Goal: Information Seeking & Learning: Check status

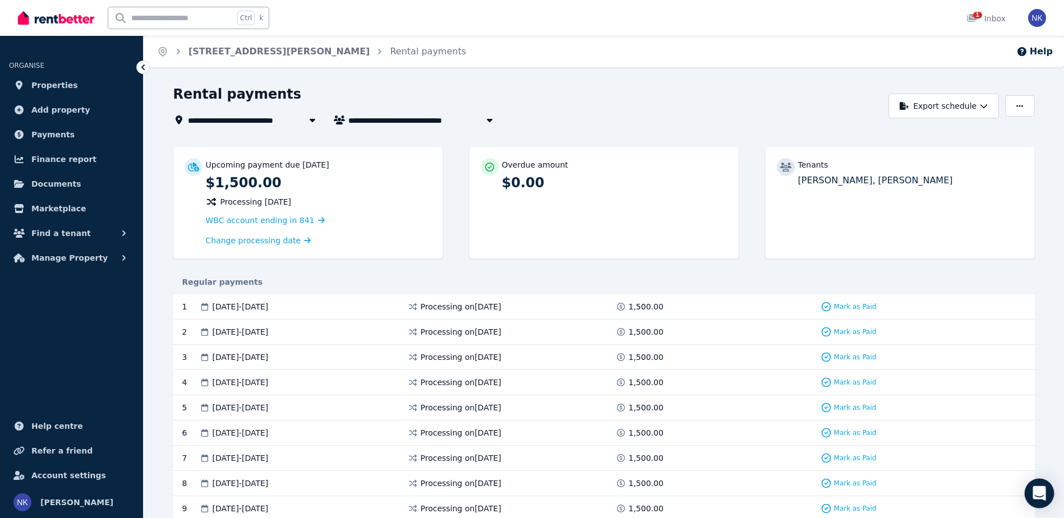
click at [1044, 493] on icon "Open Intercom Messenger" at bounding box center [1039, 493] width 13 height 15
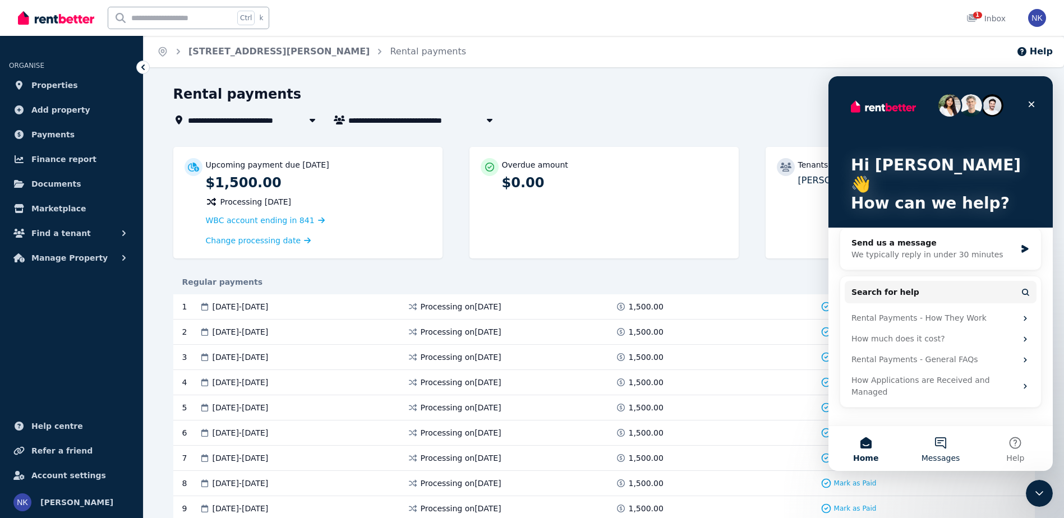
click at [922, 456] on button "Messages" at bounding box center [940, 448] width 75 height 45
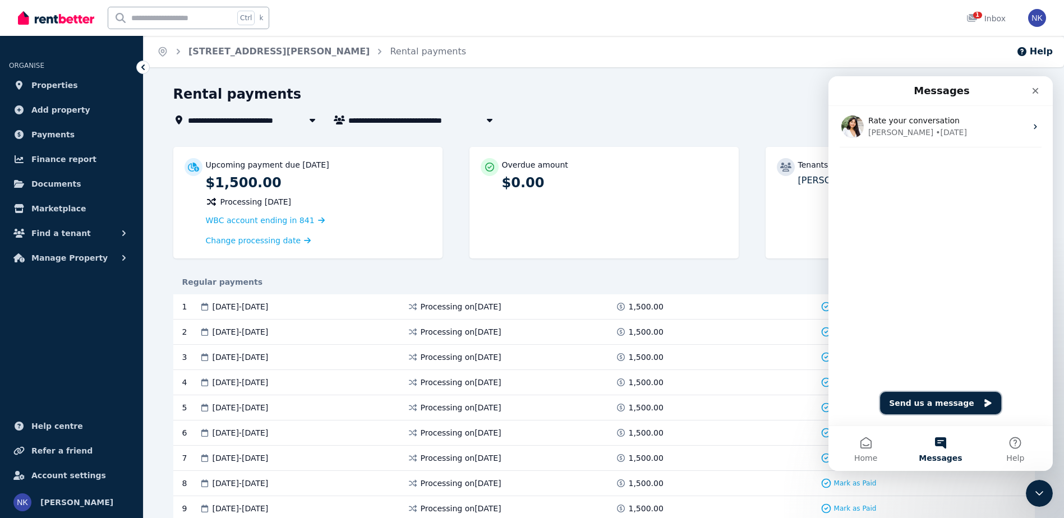
click at [934, 403] on button "Send us a message" at bounding box center [940, 403] width 121 height 22
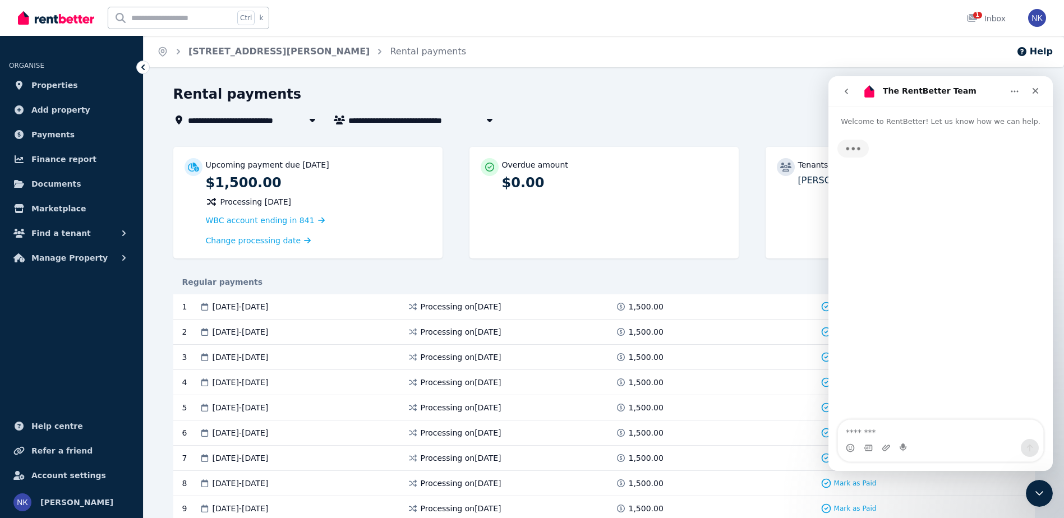
click at [926, 426] on textarea "Message…" at bounding box center [940, 429] width 205 height 19
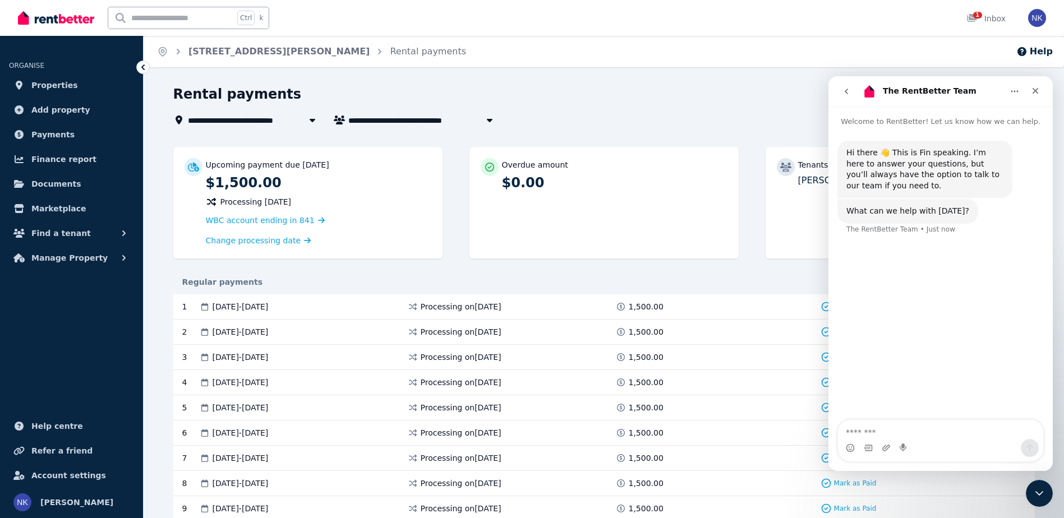
type textarea "*"
type textarea "********"
type textarea "******"
type textarea "*"
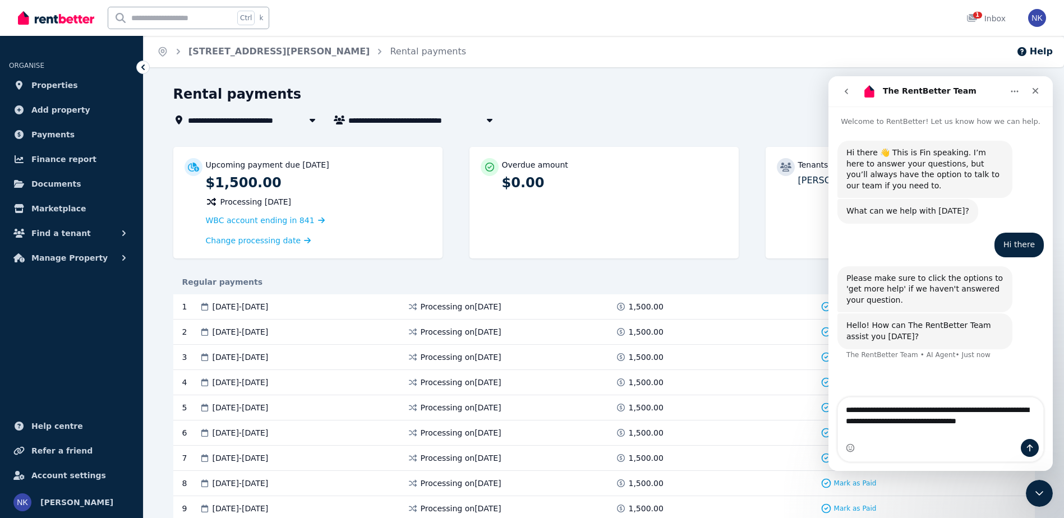
drag, startPoint x: 873, startPoint y: 430, endPoint x: 879, endPoint y: 436, distance: 8.3
click at [874, 428] on textarea "**********" at bounding box center [940, 413] width 205 height 30
click at [907, 428] on textarea "**********" at bounding box center [940, 413] width 205 height 30
type textarea "**********"
click at [929, 456] on div "Intercom messenger" at bounding box center [940, 448] width 205 height 18
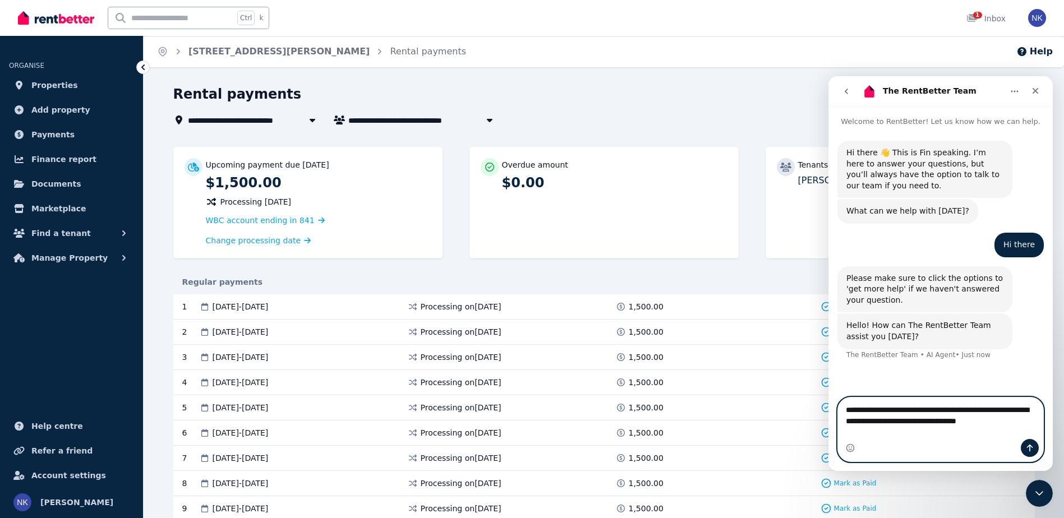
click at [938, 428] on textarea "**********" at bounding box center [940, 413] width 205 height 30
click at [1025, 449] on button "Send a message…" at bounding box center [1030, 448] width 18 height 18
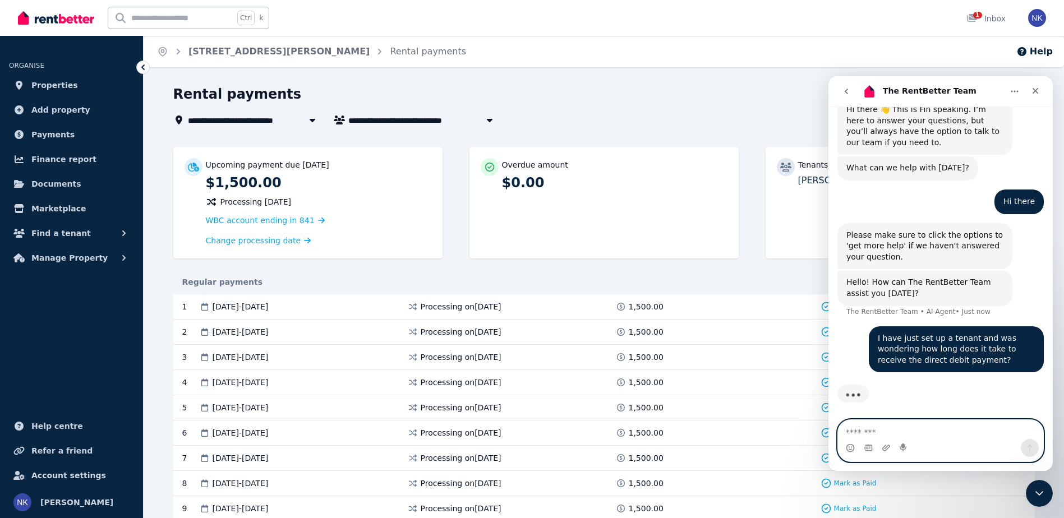
scroll to position [44, 0]
click at [915, 427] on textarea "Message…" at bounding box center [940, 429] width 205 height 19
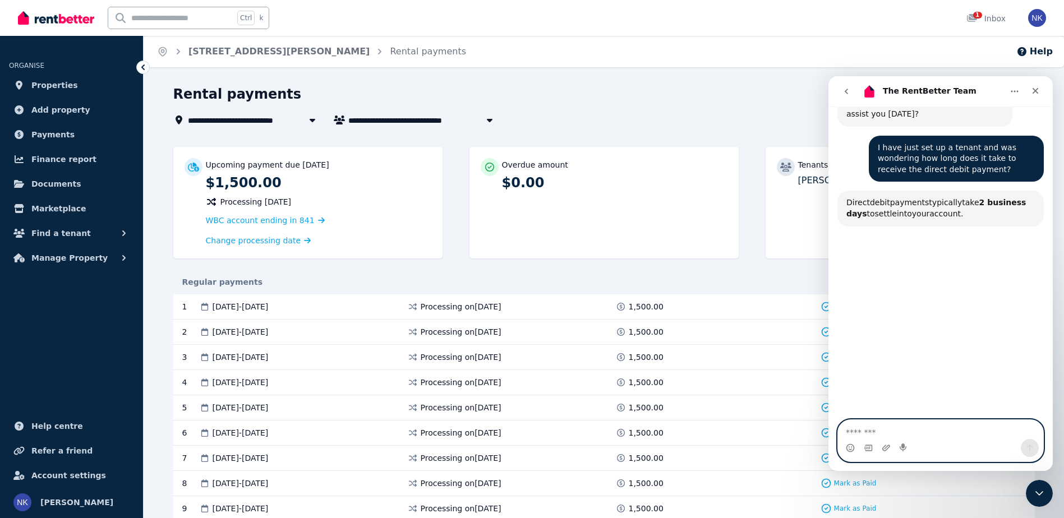
scroll to position [255, 0]
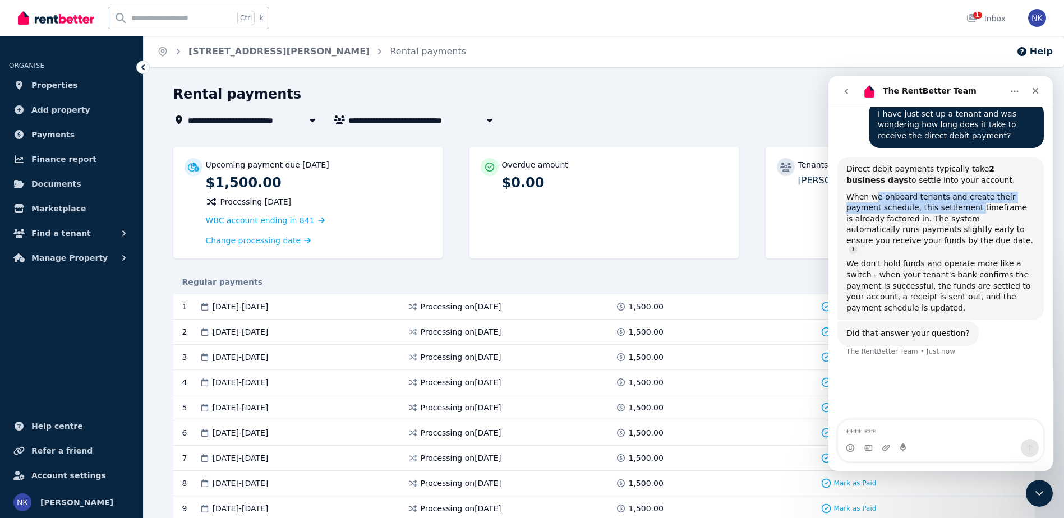
drag, startPoint x: 874, startPoint y: 198, endPoint x: 934, endPoint y: 211, distance: 61.0
click at [934, 211] on div "When we onboard tenants and create their payment schedule, this settlement time…" at bounding box center [941, 223] width 189 height 62
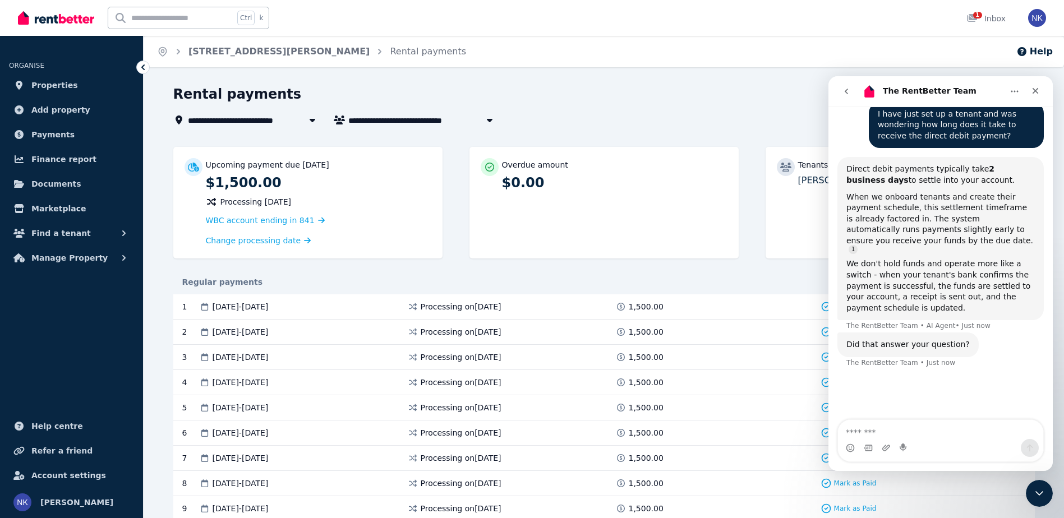
drag, startPoint x: 934, startPoint y: 211, endPoint x: 939, endPoint y: 214, distance: 6.1
click at [939, 214] on div "When we onboard tenants and create their payment schedule, this settlement time…" at bounding box center [941, 223] width 189 height 62
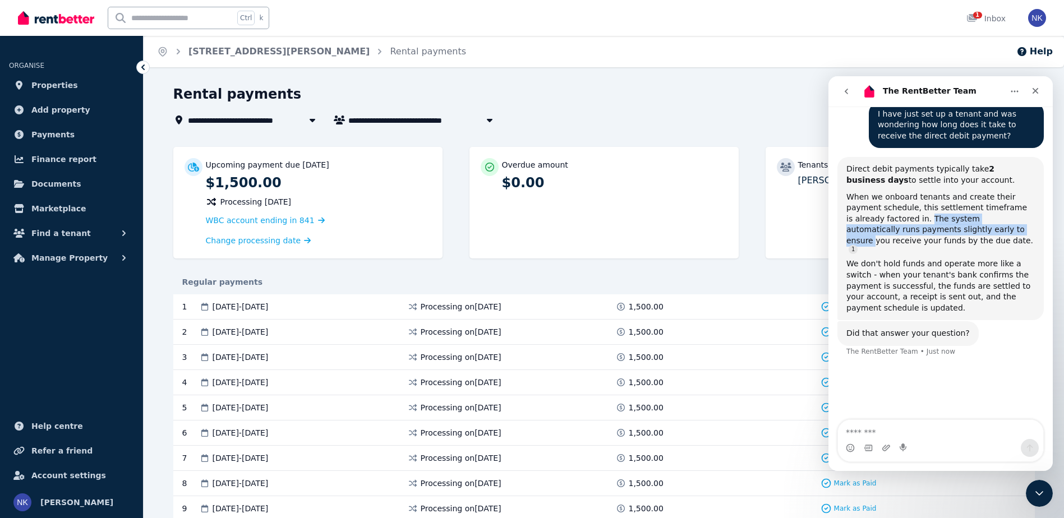
drag, startPoint x: 888, startPoint y: 217, endPoint x: 945, endPoint y: 232, distance: 59.2
click at [945, 232] on div "When we onboard tenants and create their payment schedule, this settlement time…" at bounding box center [941, 223] width 189 height 62
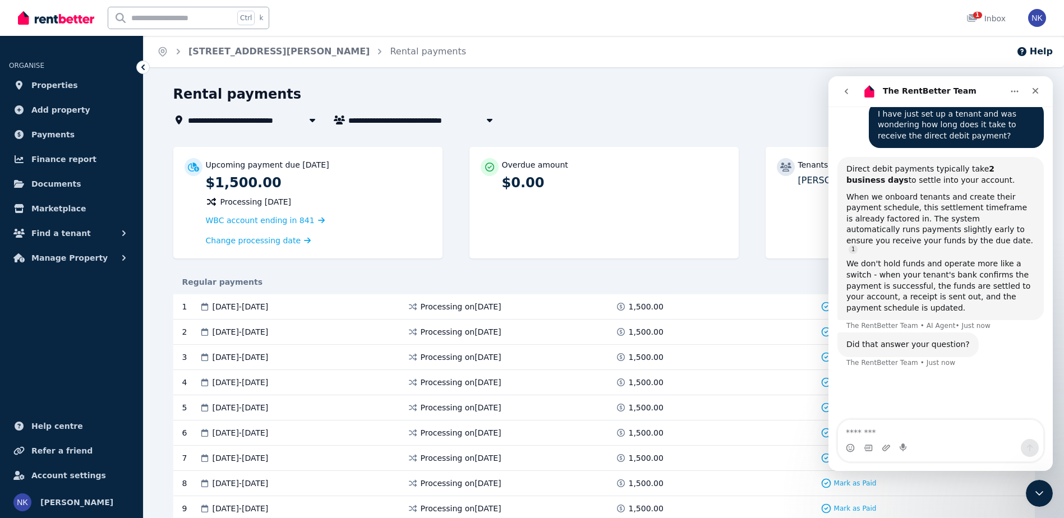
drag, startPoint x: 945, startPoint y: 232, endPoint x: 946, endPoint y: 241, distance: 9.6
click at [946, 241] on div "When we onboard tenants and create their payment schedule, this settlement time…" at bounding box center [941, 223] width 189 height 62
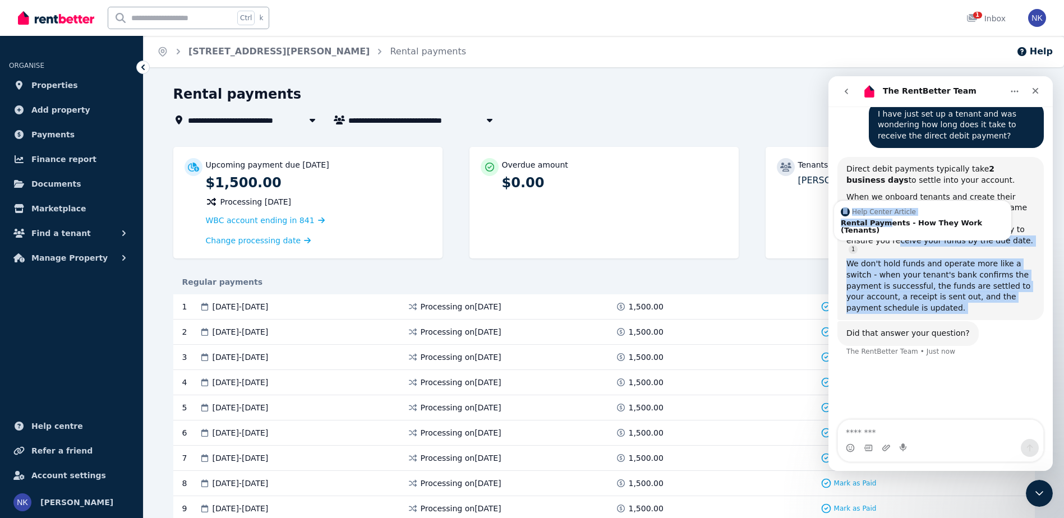
drag, startPoint x: 936, startPoint y: 230, endPoint x: 949, endPoint y: 237, distance: 14.3
click at [949, 237] on div "Direct debit payments typically take 2 business days to settle into your accoun…" at bounding box center [941, 239] width 189 height 150
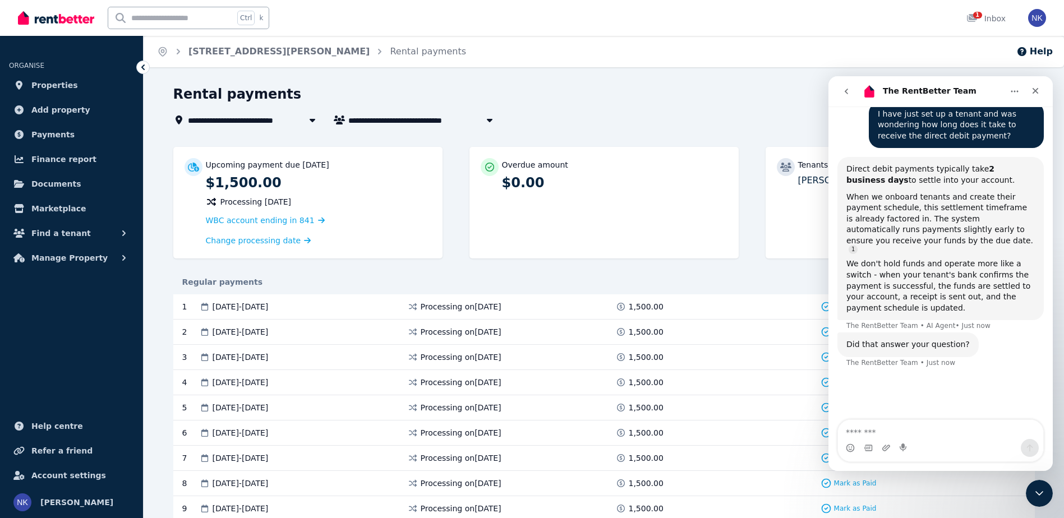
drag, startPoint x: 958, startPoint y: 410, endPoint x: 950, endPoint y: 421, distance: 14.0
click at [958, 411] on div "Hi there 👋 This is Fin speaking. I’m here to answer your questions, but you’ll …" at bounding box center [941, 145] width 224 height 549
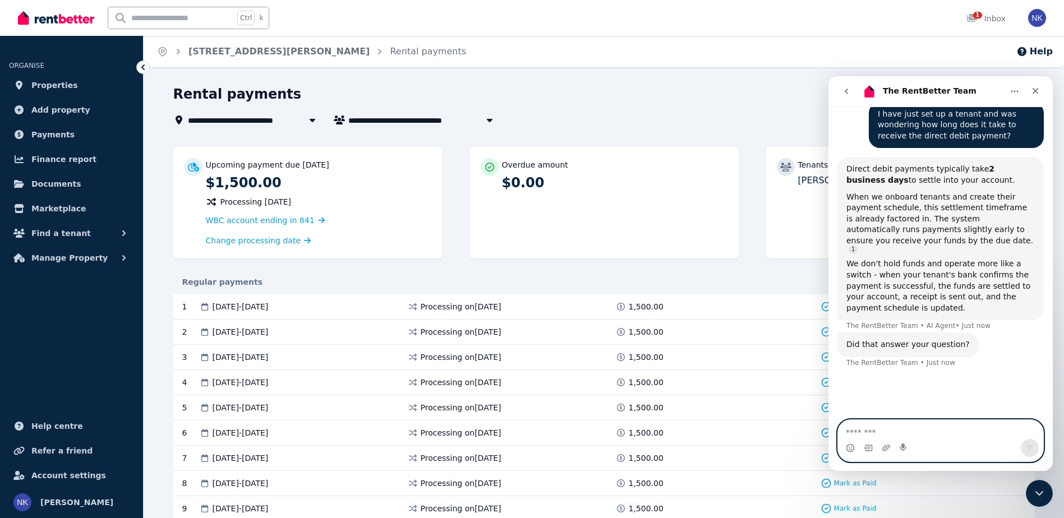
click at [940, 428] on textarea "Message…" at bounding box center [940, 429] width 205 height 19
type textarea "*"
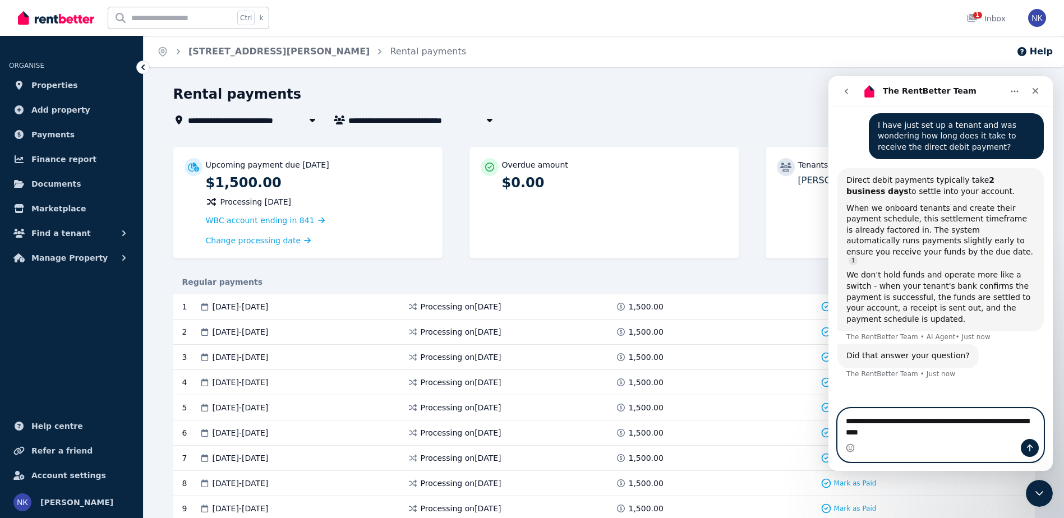
type textarea "**********"
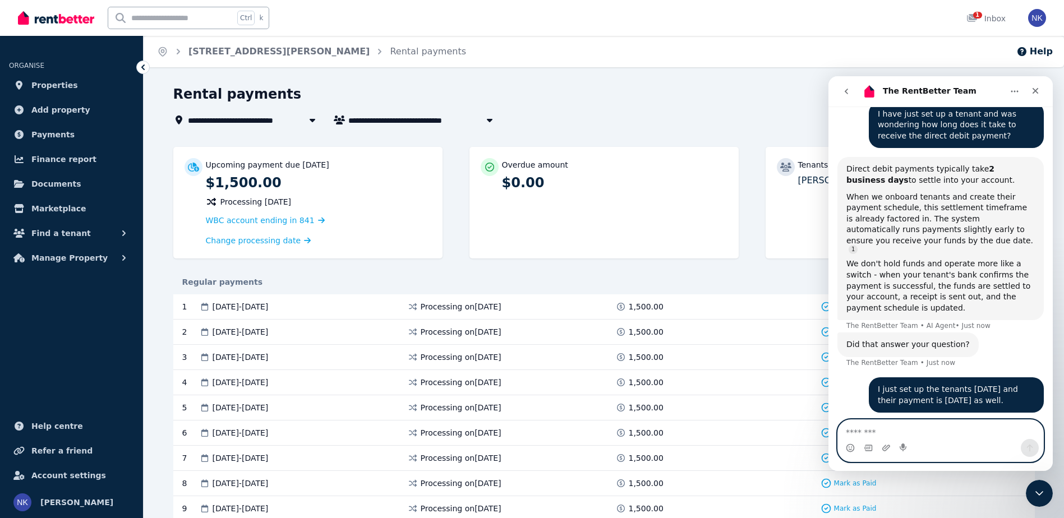
scroll to position [291, 0]
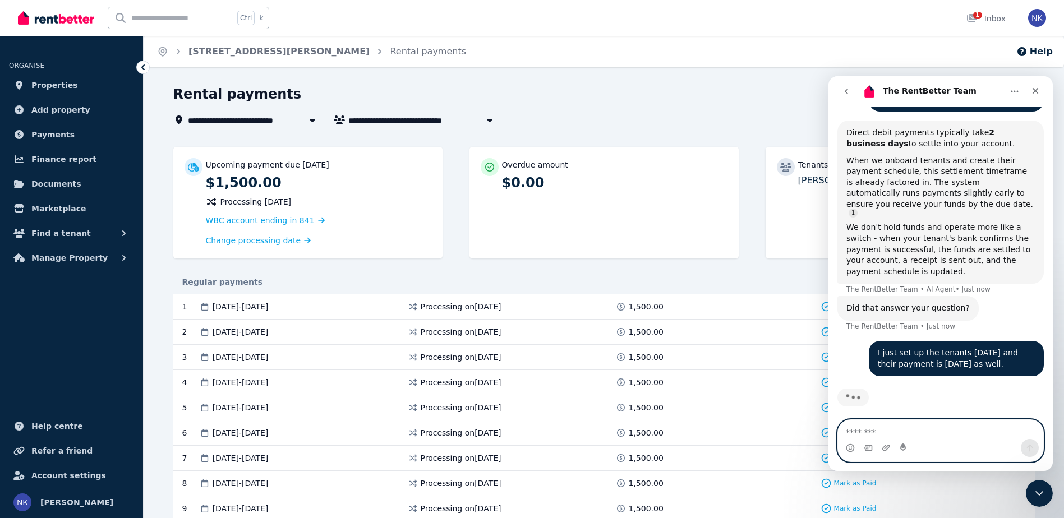
type textarea "*"
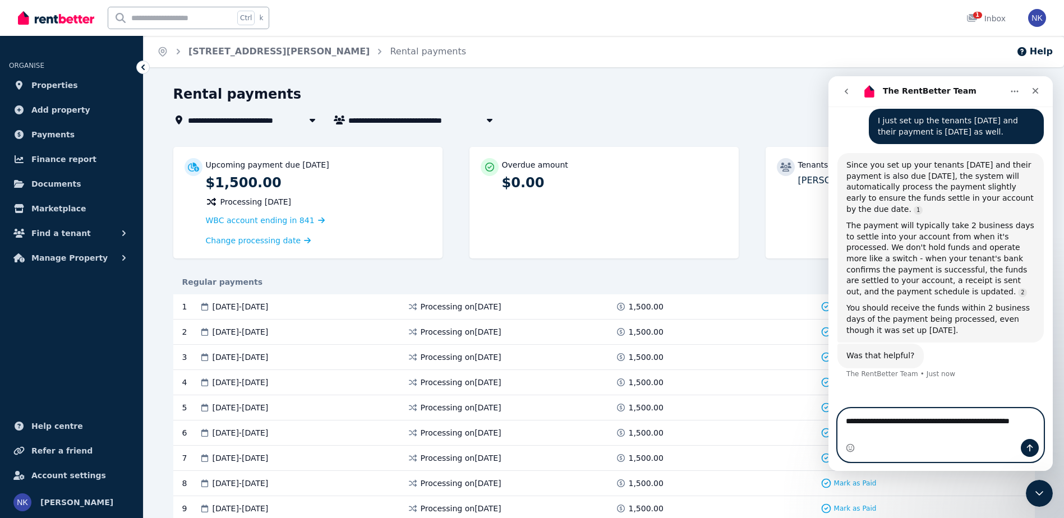
scroll to position [501, 0]
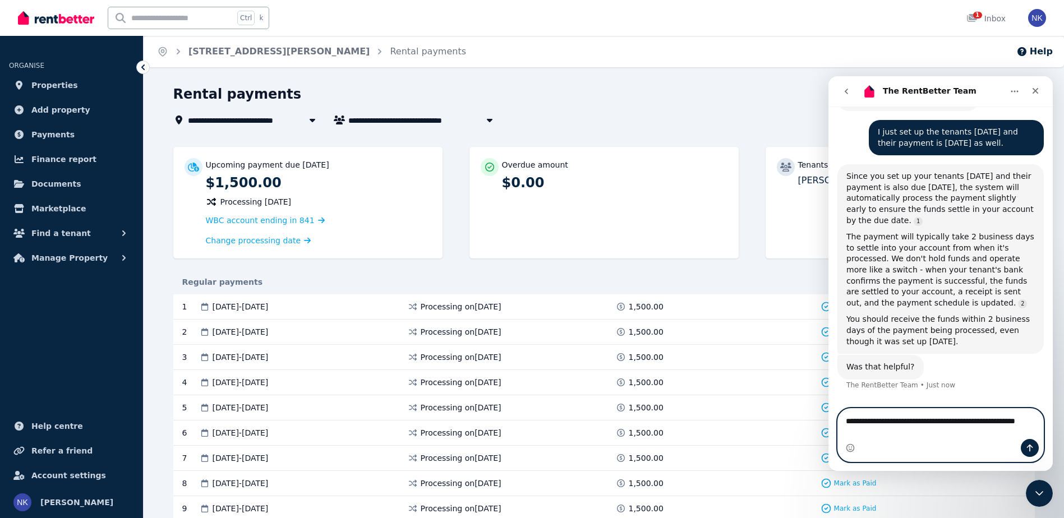
type textarea "**********"
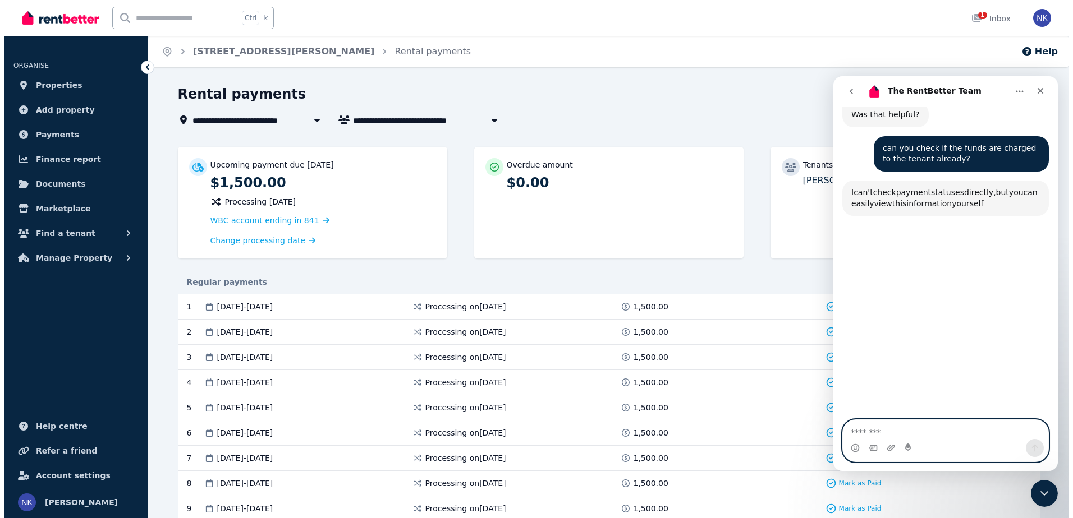
scroll to position [781, 0]
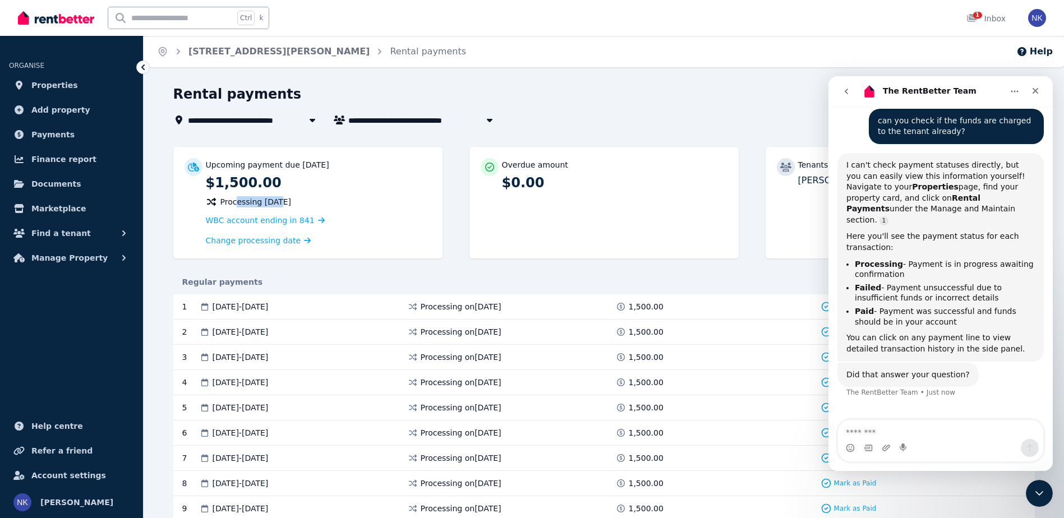
drag, startPoint x: 236, startPoint y: 204, endPoint x: 274, endPoint y: 204, distance: 38.2
click at [274, 204] on span "Processing [DATE]" at bounding box center [256, 201] width 71 height 11
drag, startPoint x: 274, startPoint y: 204, endPoint x: 219, endPoint y: 200, distance: 54.6
click at [274, 204] on span "Processing [DATE]" at bounding box center [256, 201] width 71 height 11
drag, startPoint x: 201, startPoint y: 160, endPoint x: 322, endPoint y: 177, distance: 121.3
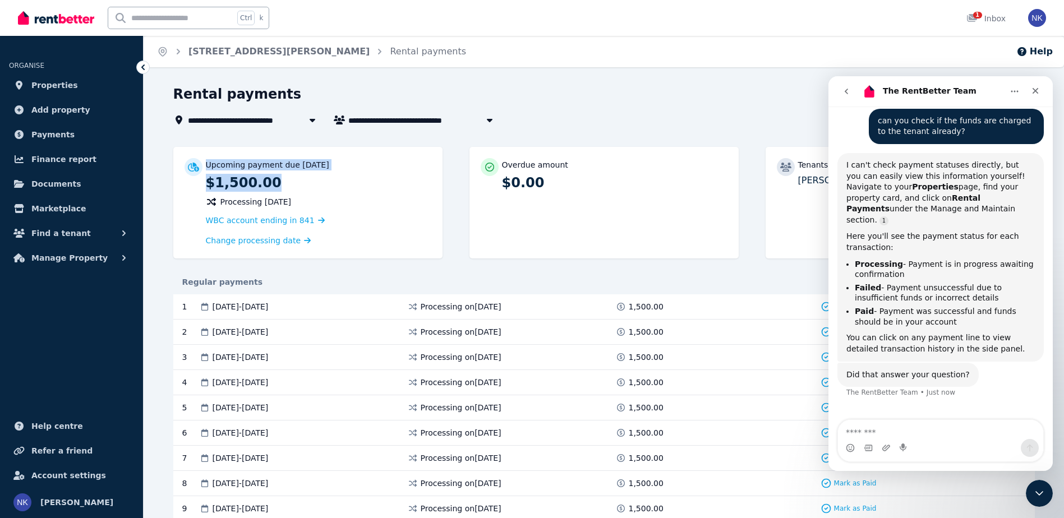
click at [322, 177] on div "Upcoming payment due [DATE] $1,500.00 Processing [DATE] WBC account ending in 8…" at bounding box center [308, 202] width 247 height 89
drag, startPoint x: 322, startPoint y: 177, endPoint x: 424, endPoint y: 141, distance: 108.8
click at [89, 256] on span "Manage Property" at bounding box center [69, 257] width 76 height 13
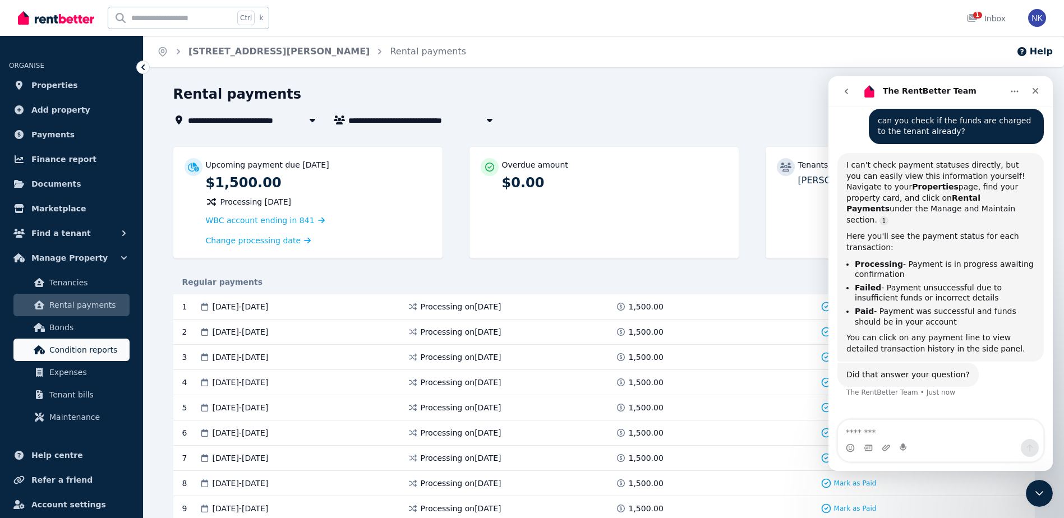
click at [88, 342] on link "Condition reports" at bounding box center [71, 350] width 116 height 22
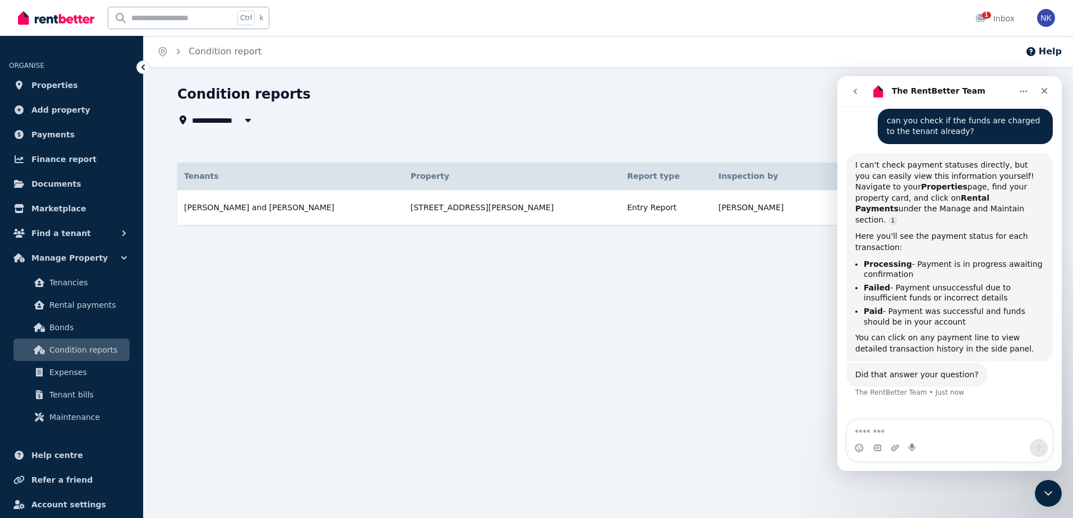
click at [677, 146] on div "Tenants Details Property Report type Inspection by Due date Status [PERSON_NAME…" at bounding box center [608, 195] width 862 height 100
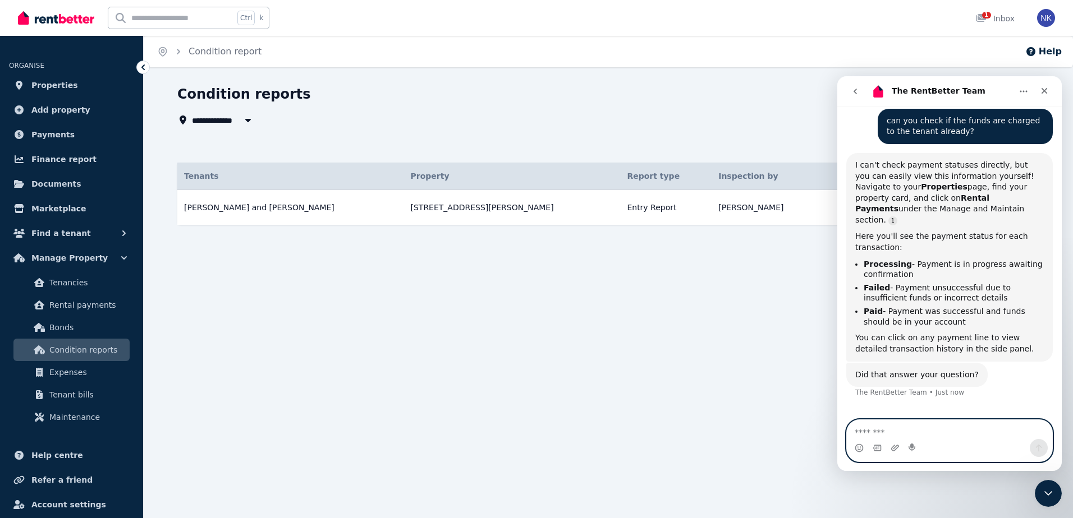
click at [915, 424] on textarea "Message…" at bounding box center [949, 429] width 205 height 19
type textarea "**********"
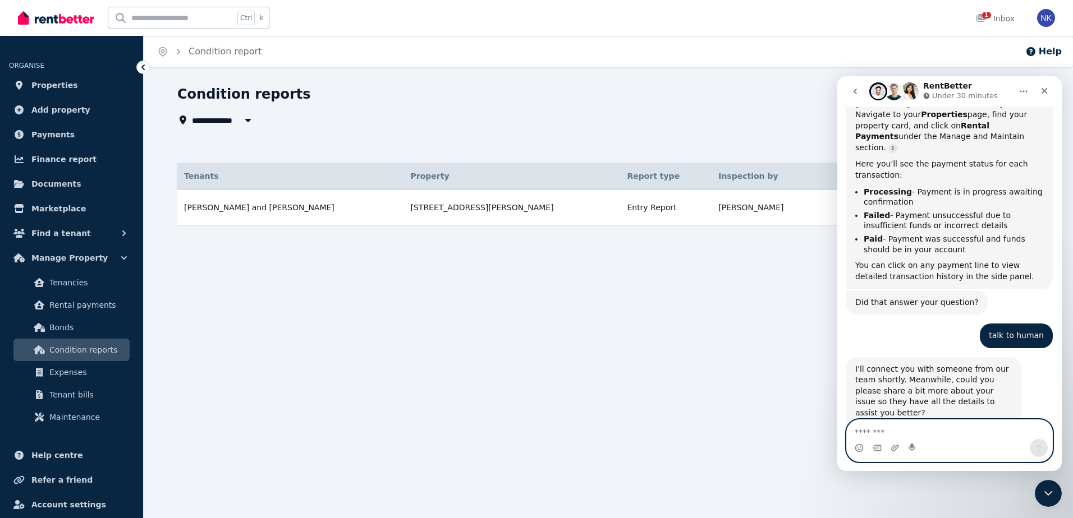
scroll to position [945, 0]
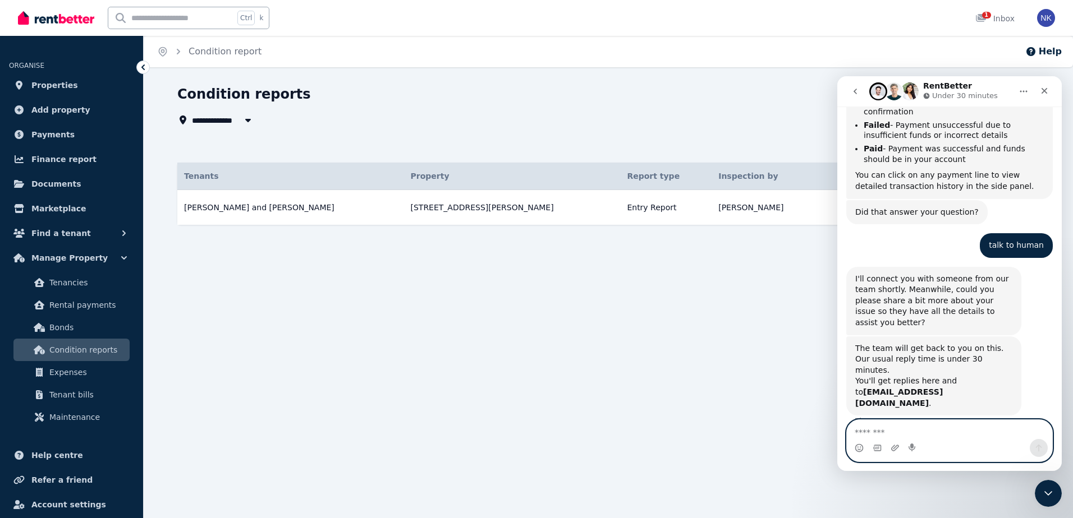
click at [918, 437] on textarea "Message…" at bounding box center [949, 429] width 205 height 19
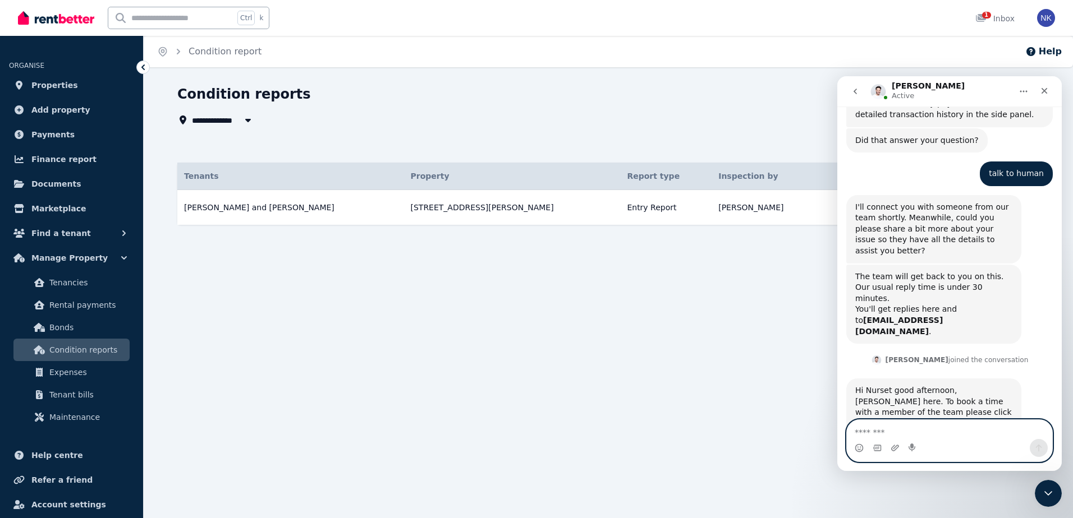
scroll to position [1081, 0]
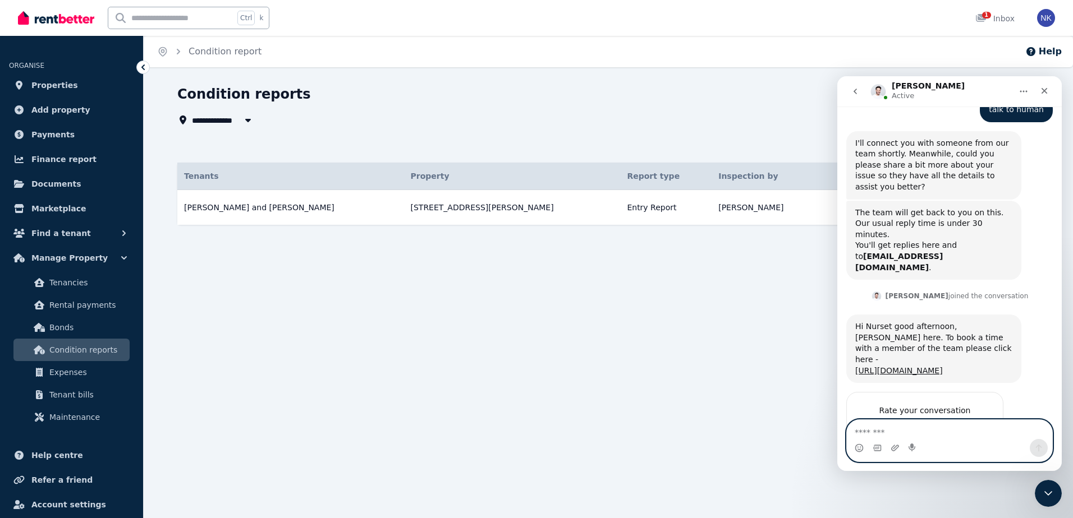
click at [921, 430] on textarea "Message…" at bounding box center [949, 429] width 205 height 19
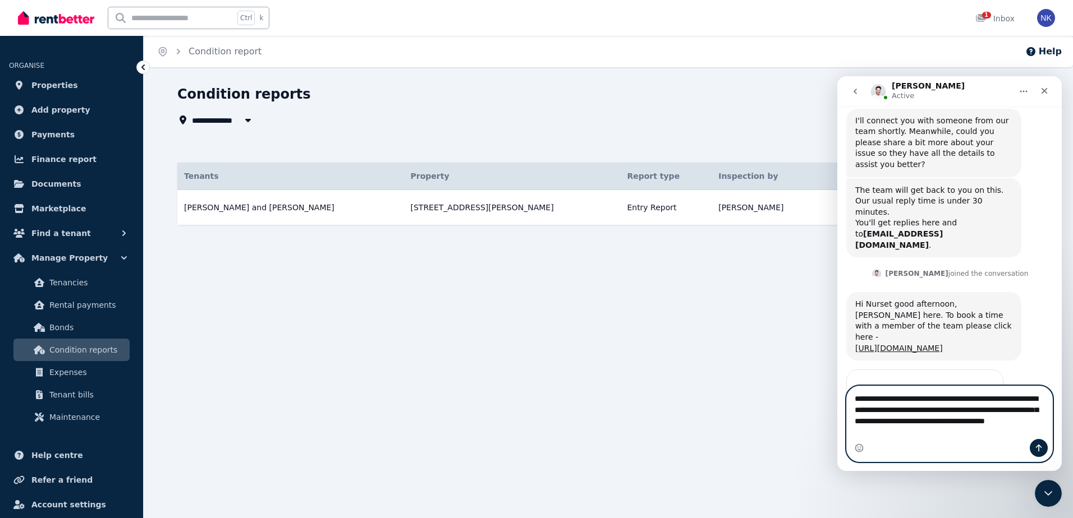
scroll to position [1115, 0]
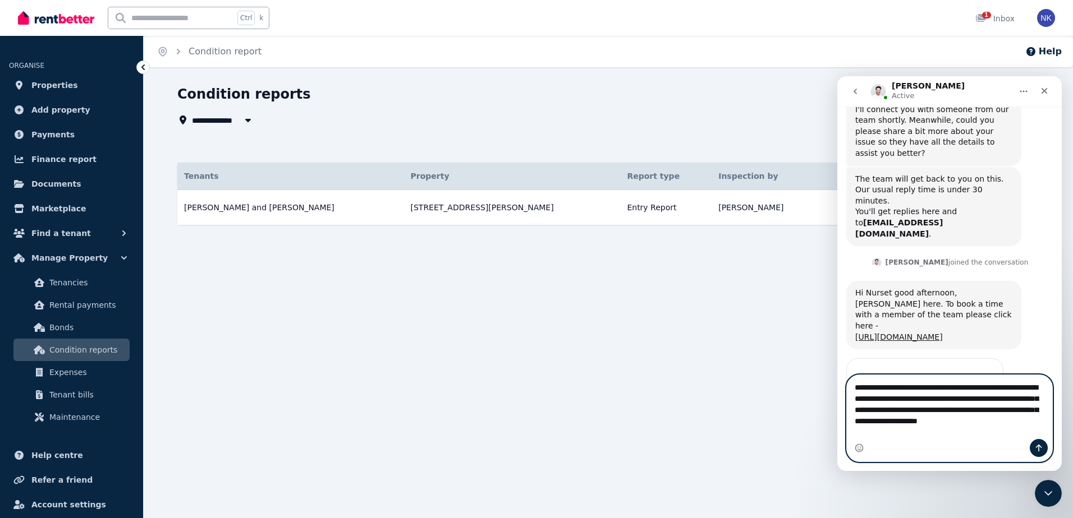
type textarea "**********"
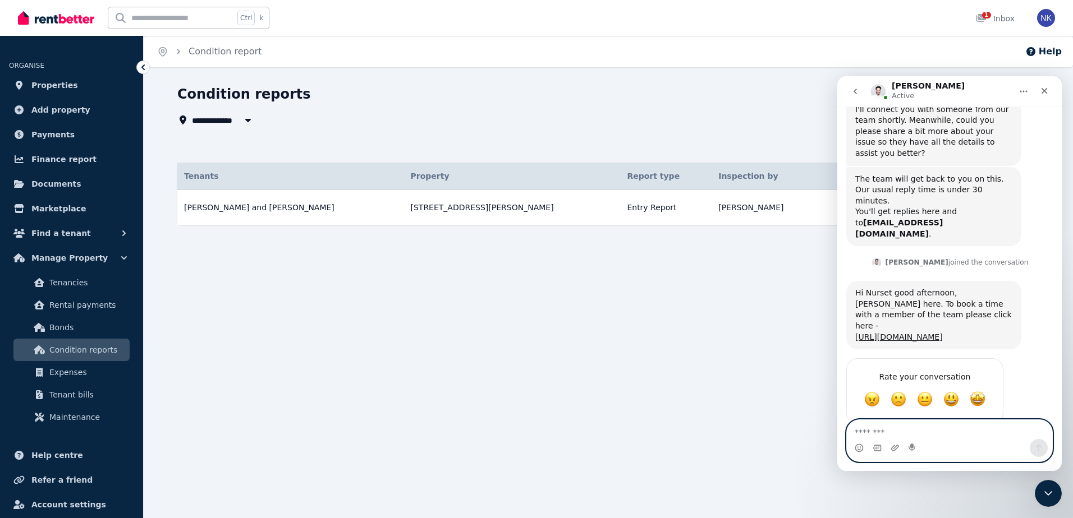
scroll to position [1159, 0]
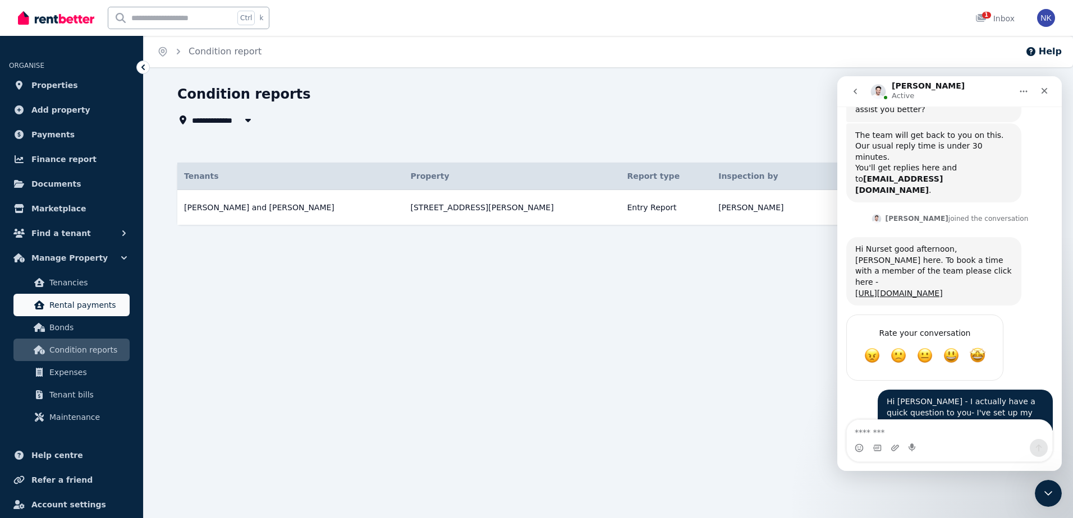
click at [91, 314] on link "Rental payments" at bounding box center [71, 305] width 116 height 22
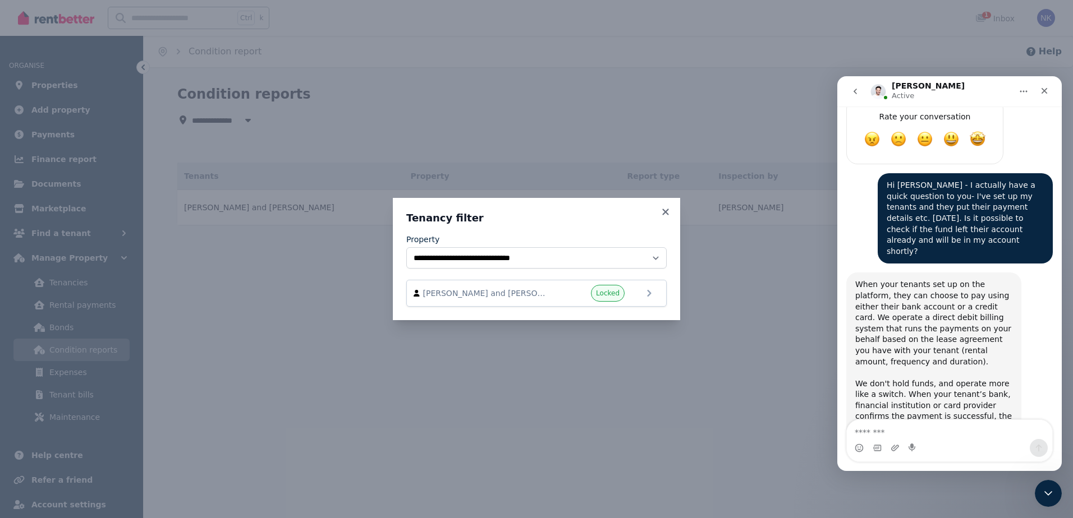
scroll to position [1361, 0]
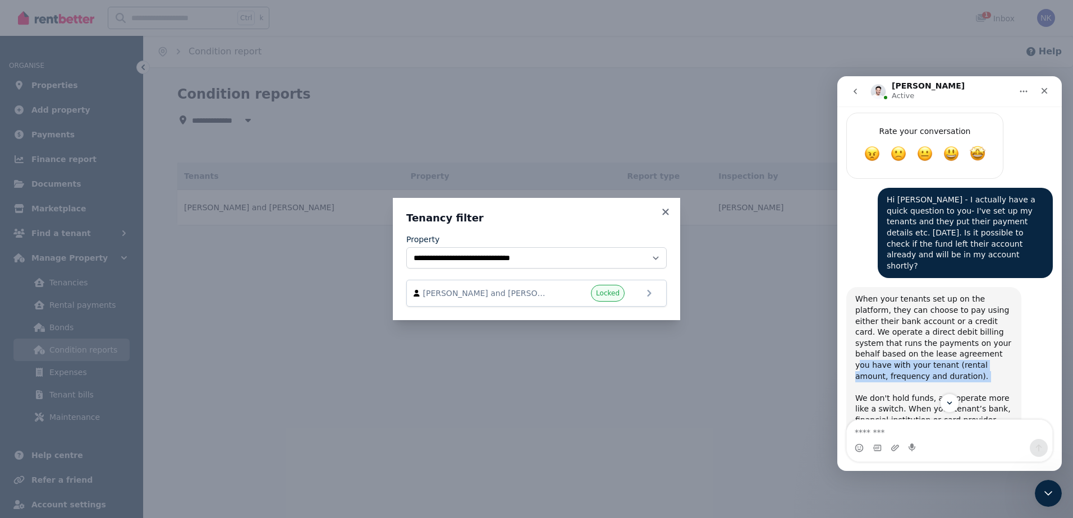
drag, startPoint x: 897, startPoint y: 283, endPoint x: 920, endPoint y: 307, distance: 32.5
click at [920, 307] on div "When your tenants set up on the platform, they can choose to pay using either t…" at bounding box center [933, 404] width 157 height 220
drag, startPoint x: 920, startPoint y: 307, endPoint x: 922, endPoint y: 323, distance: 16.0
click at [922, 323] on div "When your tenants set up on the platform, they can choose to pay using either t…" at bounding box center [933, 404] width 157 height 220
drag, startPoint x: 867, startPoint y: 302, endPoint x: 906, endPoint y: 317, distance: 41.6
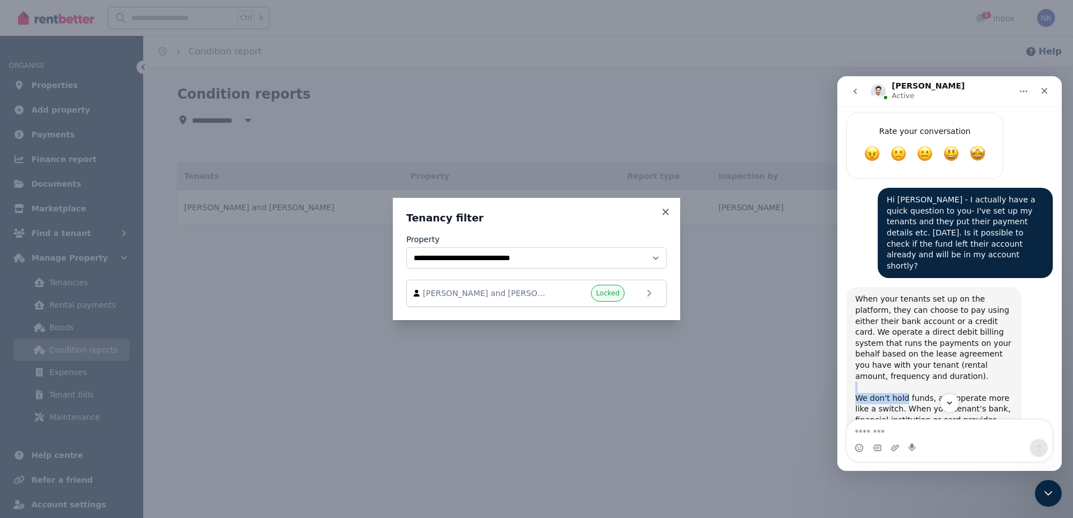
click at [905, 317] on div "When your tenants set up on the platform, they can choose to pay using either t…" at bounding box center [933, 404] width 157 height 220
drag, startPoint x: 906, startPoint y: 317, endPoint x: 912, endPoint y: 323, distance: 9.1
click at [912, 323] on div "When your tenants set up on the platform, they can choose to pay using either t…" at bounding box center [933, 404] width 157 height 220
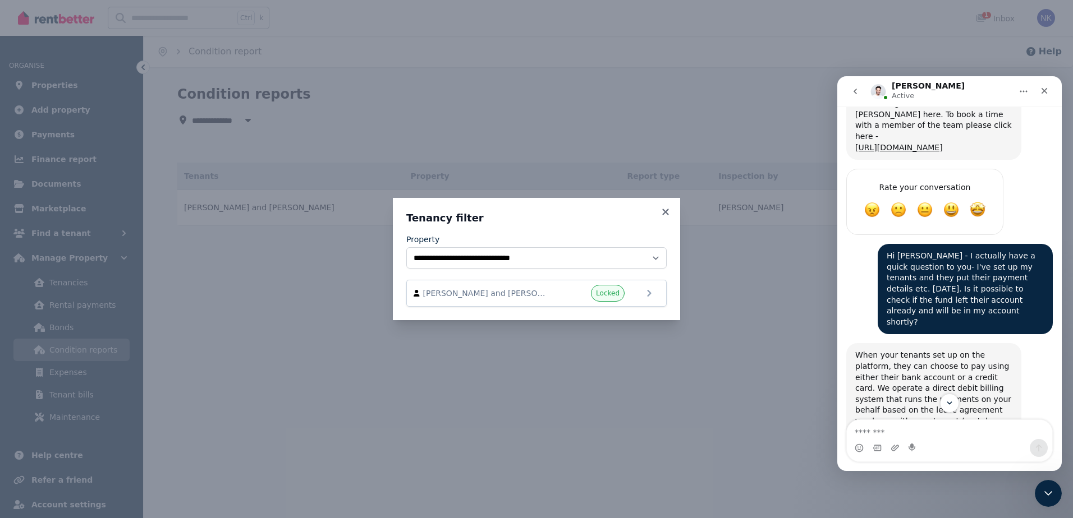
scroll to position [1417, 0]
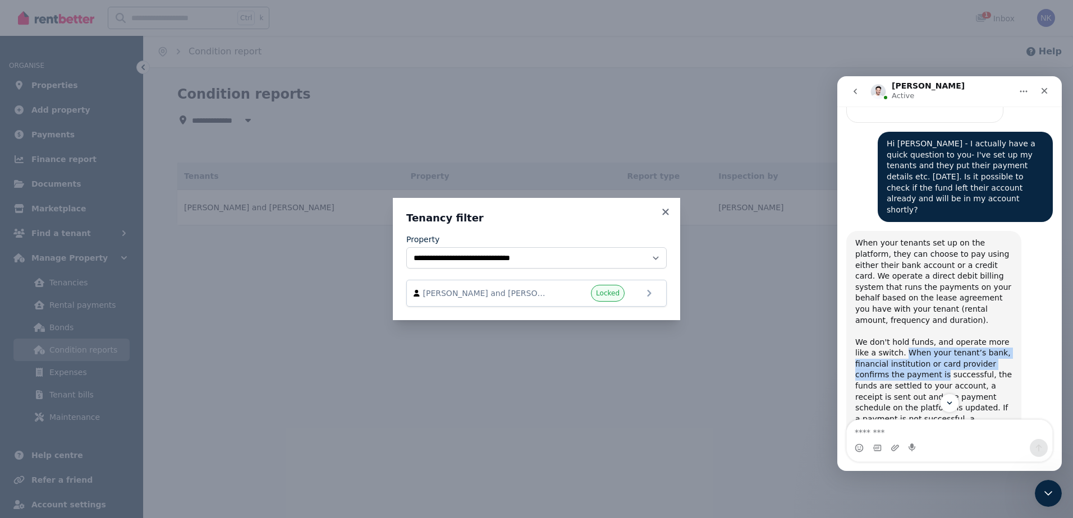
drag, startPoint x: 882, startPoint y: 269, endPoint x: 892, endPoint y: 287, distance: 20.9
click at [892, 287] on div "When your tenants set up on the platform, they can choose to pay using either t…" at bounding box center [933, 348] width 157 height 220
click at [892, 289] on div "When your tenants set up on the platform, they can choose to pay using either t…" at bounding box center [933, 348] width 157 height 220
click at [893, 286] on div "When your tenants set up on the platform, they can choose to pay using either t…" at bounding box center [933, 348] width 157 height 220
click at [902, 302] on div "When your tenants set up on the platform, they can choose to pay using either t…" at bounding box center [933, 348] width 157 height 220
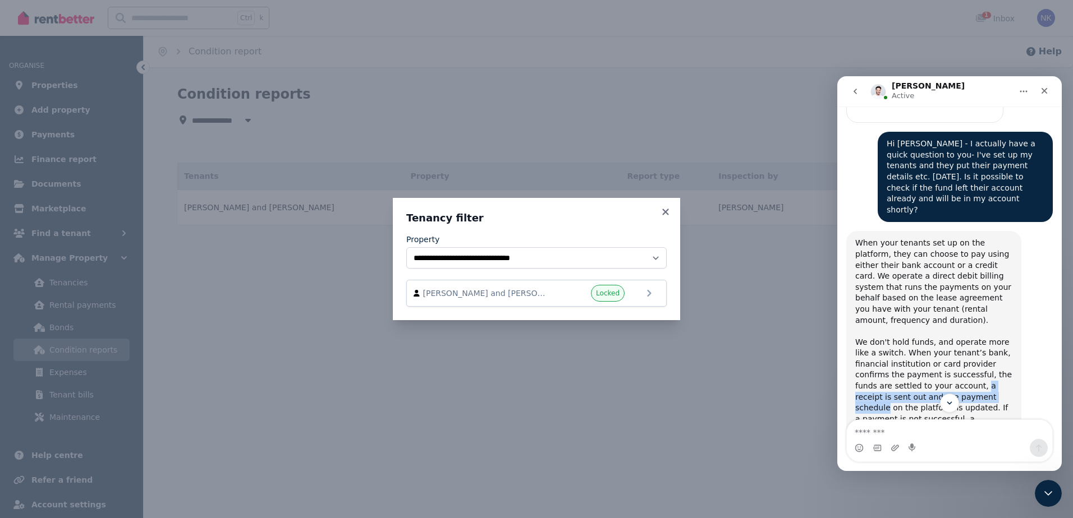
drag, startPoint x: 914, startPoint y: 306, endPoint x: 918, endPoint y: 317, distance: 11.4
click at [918, 317] on div "When your tenants set up on the platform, they can choose to pay using either t…" at bounding box center [933, 348] width 157 height 220
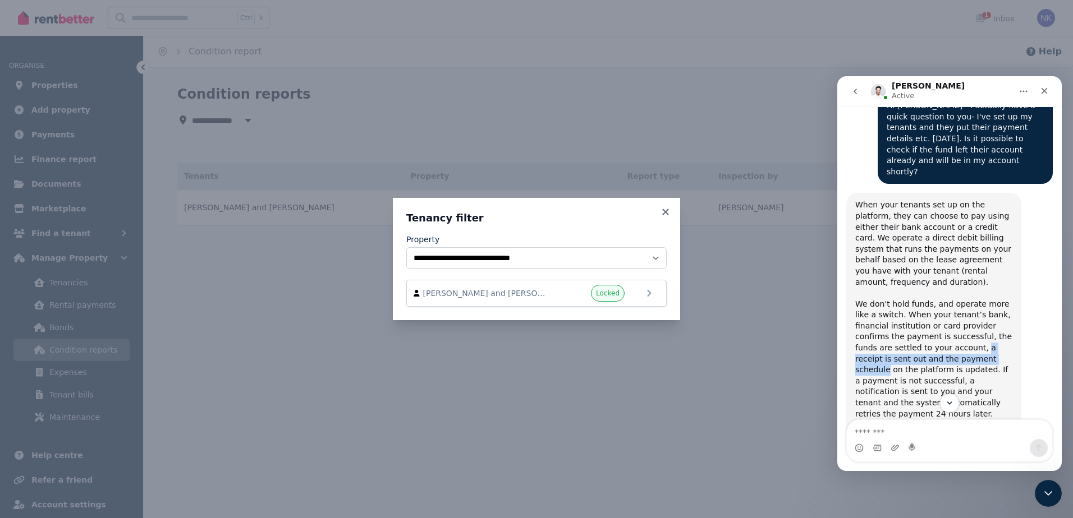
scroll to position [1473, 0]
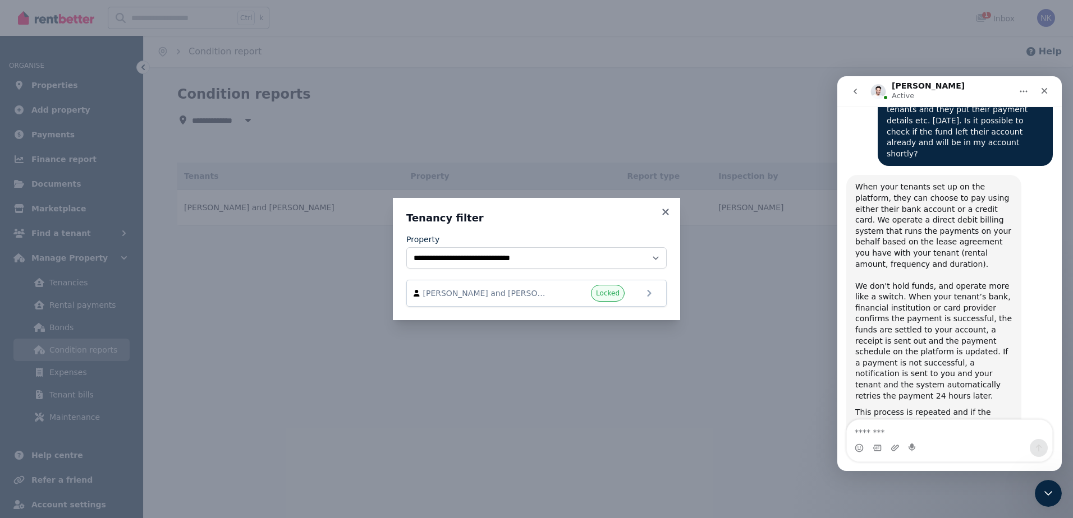
drag, startPoint x: 928, startPoint y: 336, endPoint x: 929, endPoint y: 362, distance: 26.4
click at [929, 407] on div "This process is repeated and if the payment continues to fail the messages esca…" at bounding box center [933, 451] width 157 height 88
click at [925, 407] on div "This process is repeated and if the payment continues to fail the messages esca…" at bounding box center [933, 451] width 157 height 88
drag, startPoint x: 887, startPoint y: 355, endPoint x: 897, endPoint y: 369, distance: 17.4
click at [897, 407] on div "This process is repeated and if the payment continues to fail the messages esca…" at bounding box center [933, 451] width 157 height 88
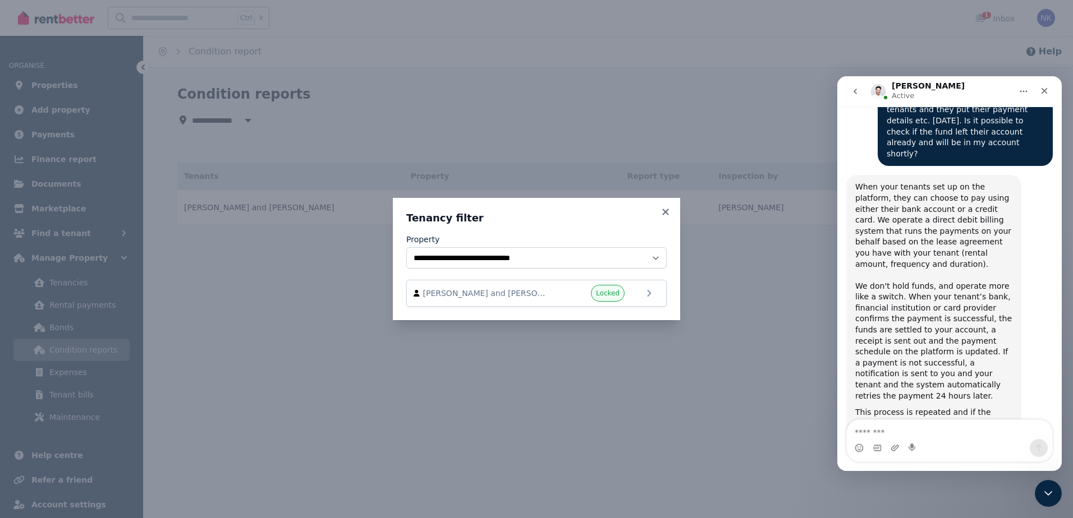
drag, startPoint x: 897, startPoint y: 369, endPoint x: 902, endPoint y: 379, distance: 11.1
click at [902, 407] on div "This process is repeated and if the payment continues to fail the messages esca…" at bounding box center [933, 451] width 157 height 88
drag, startPoint x: 899, startPoint y: 374, endPoint x: 901, endPoint y: 382, distance: 8.6
click at [901, 407] on div "This process is repeated and if the payment continues to fail the messages esca…" at bounding box center [933, 451] width 157 height 88
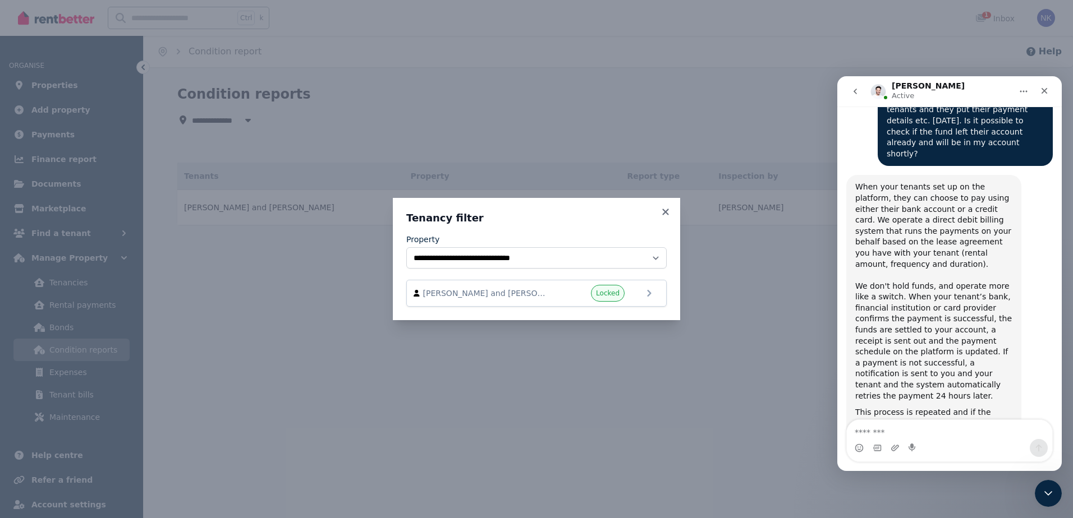
click at [943, 407] on div "This process is repeated and if the payment continues to fail the messages esca…" at bounding box center [933, 451] width 157 height 88
click at [950, 439] on div "Intercom messenger" at bounding box center [949, 448] width 205 height 18
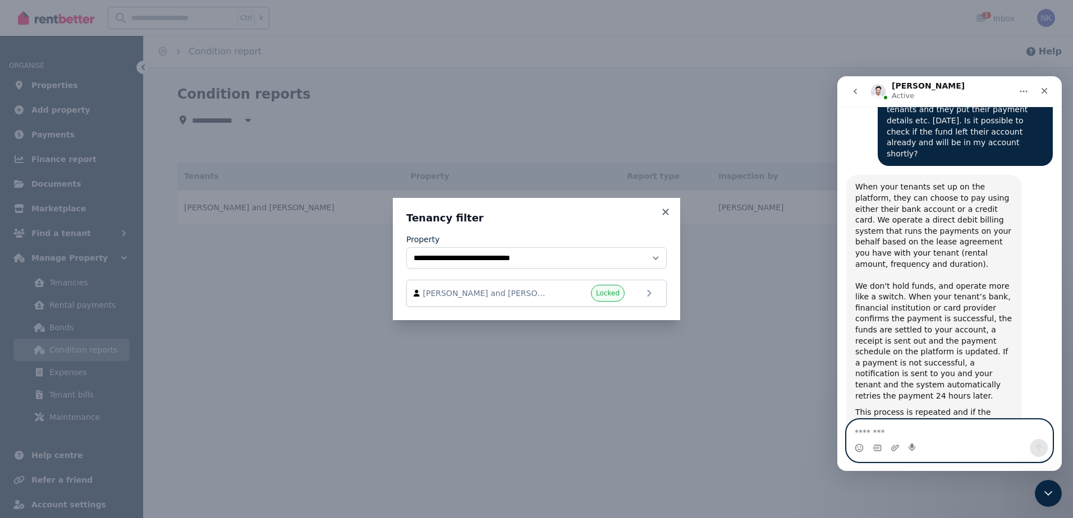
click at [952, 424] on textarea "Message…" at bounding box center [949, 429] width 205 height 19
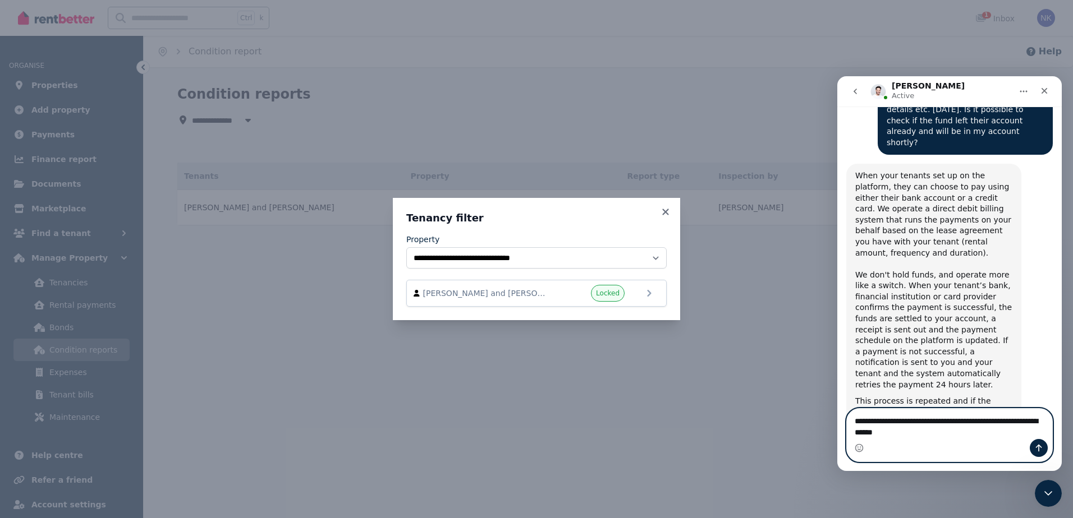
type textarea "**********"
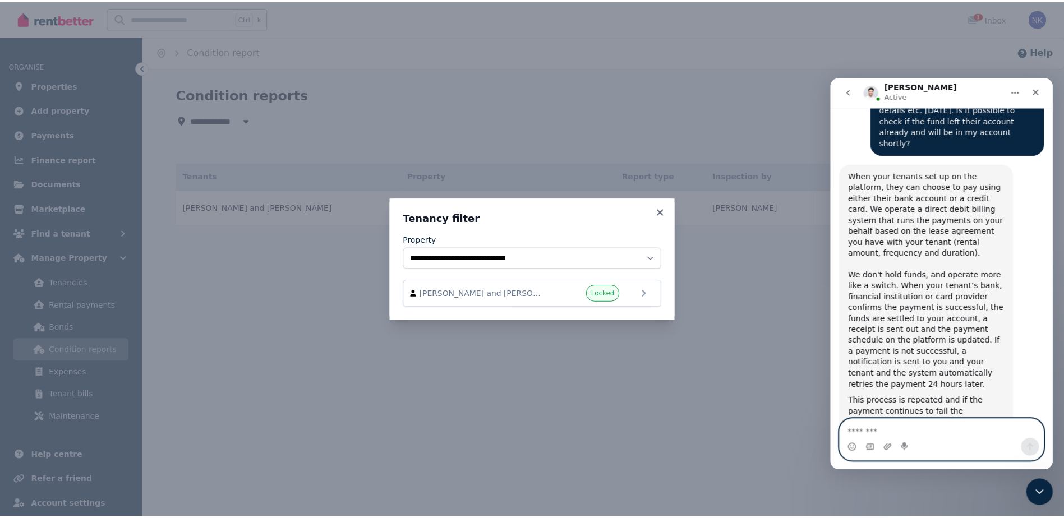
scroll to position [1517, 0]
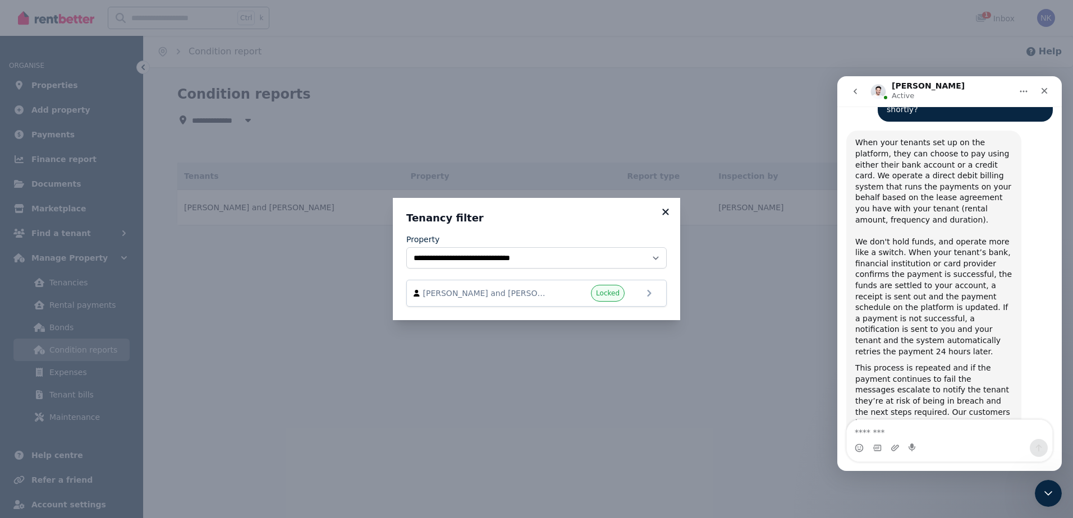
click at [662, 213] on icon at bounding box center [665, 212] width 11 height 10
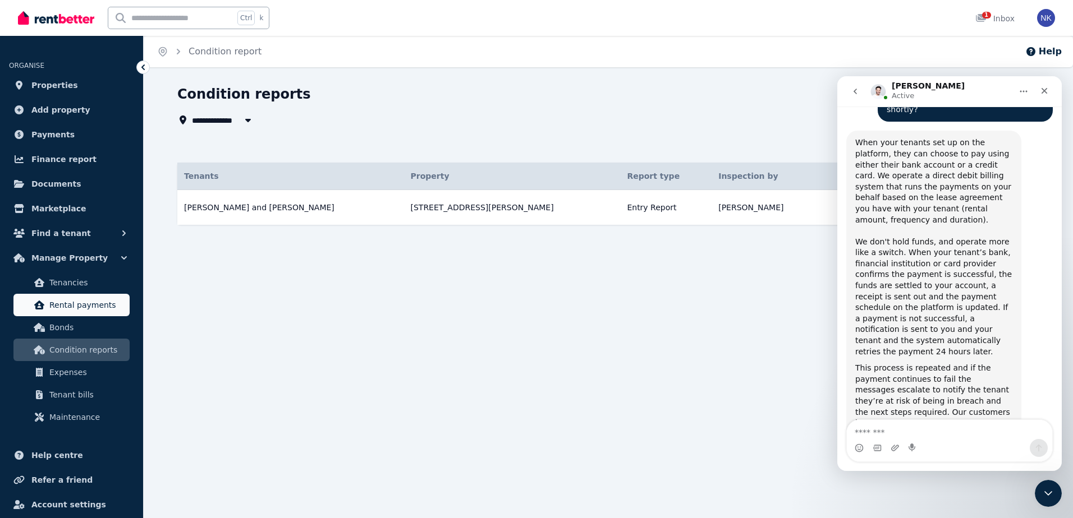
click at [70, 301] on span "Rental payments" at bounding box center [87, 305] width 76 height 13
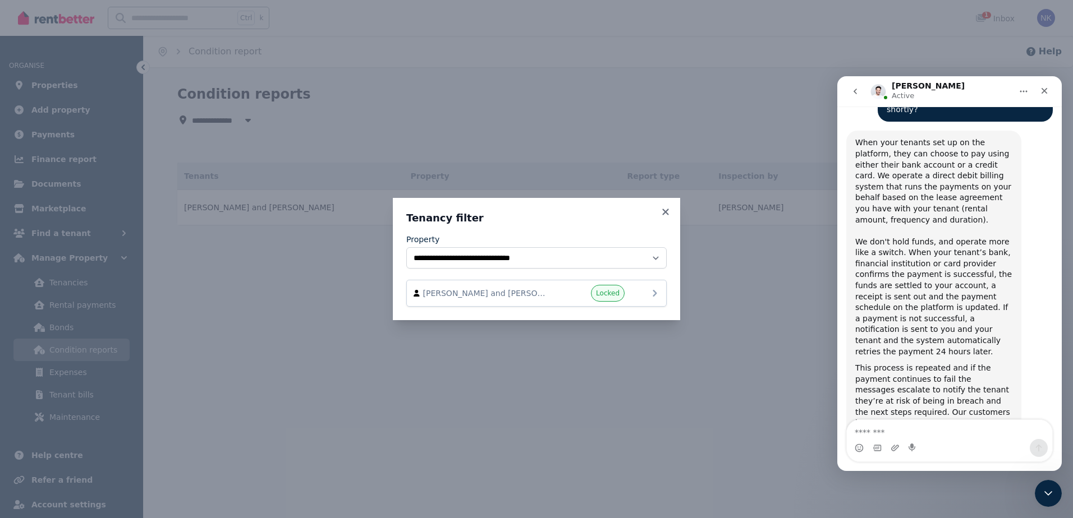
click at [509, 295] on span "[PERSON_NAME] and [PERSON_NAME]" at bounding box center [487, 293] width 128 height 11
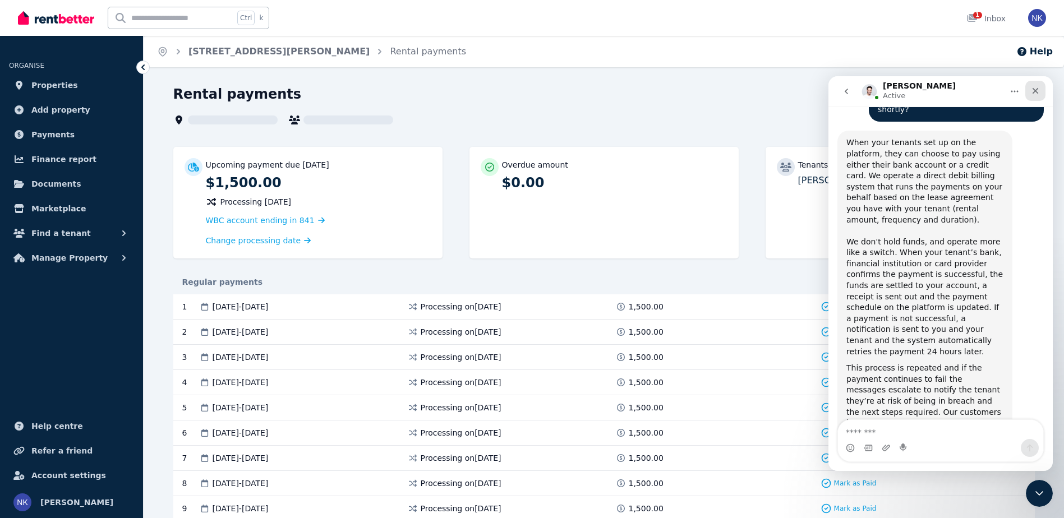
click at [1036, 90] on icon "Close" at bounding box center [1036, 91] width 6 height 6
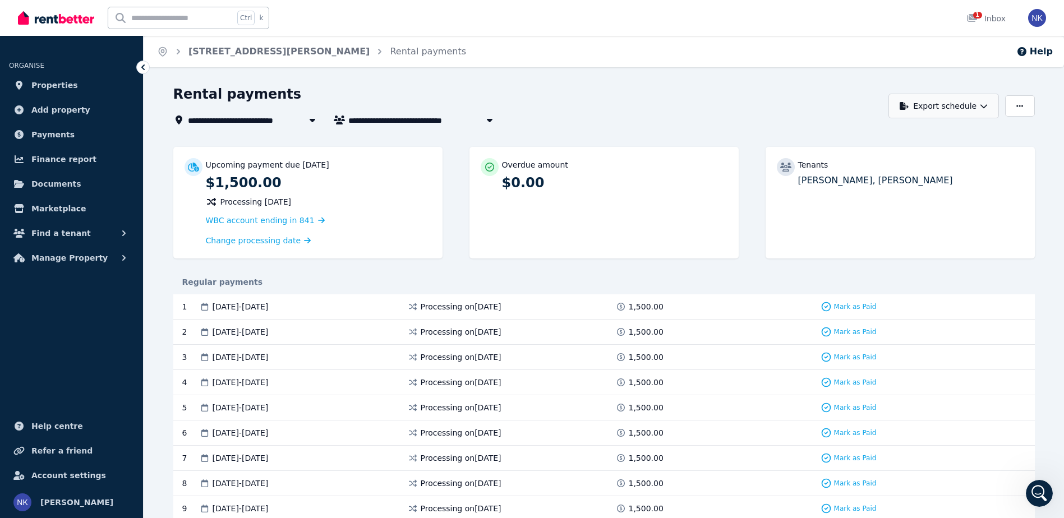
click at [985, 105] on icon "button" at bounding box center [984, 106] width 8 height 8
click at [1023, 107] on icon "button" at bounding box center [1020, 106] width 7 height 8
click at [975, 7] on link "1 Inbox" at bounding box center [987, 18] width 44 height 36
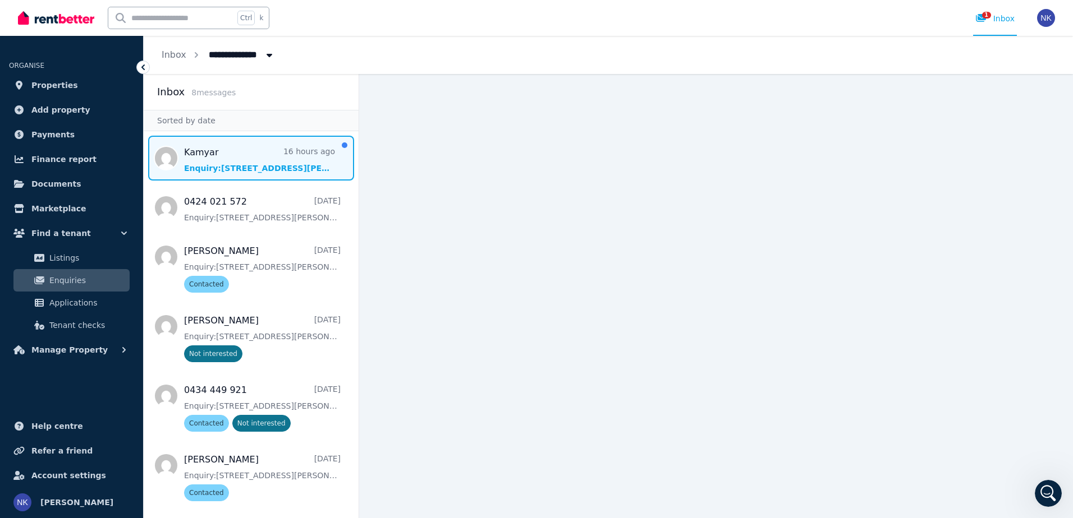
click at [219, 173] on span "Message list" at bounding box center [251, 158] width 215 height 45
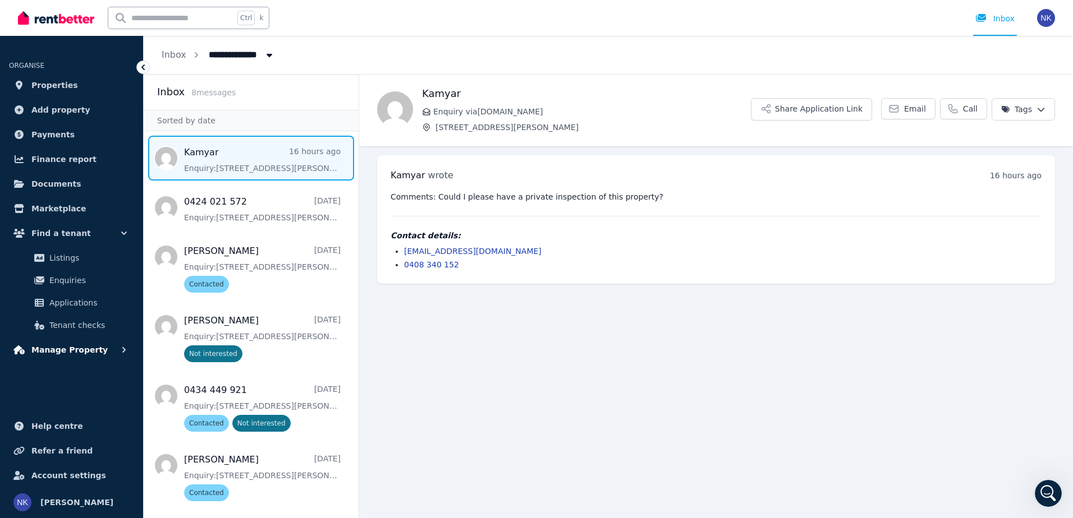
click at [105, 346] on button "Manage Property" at bounding box center [71, 350] width 125 height 22
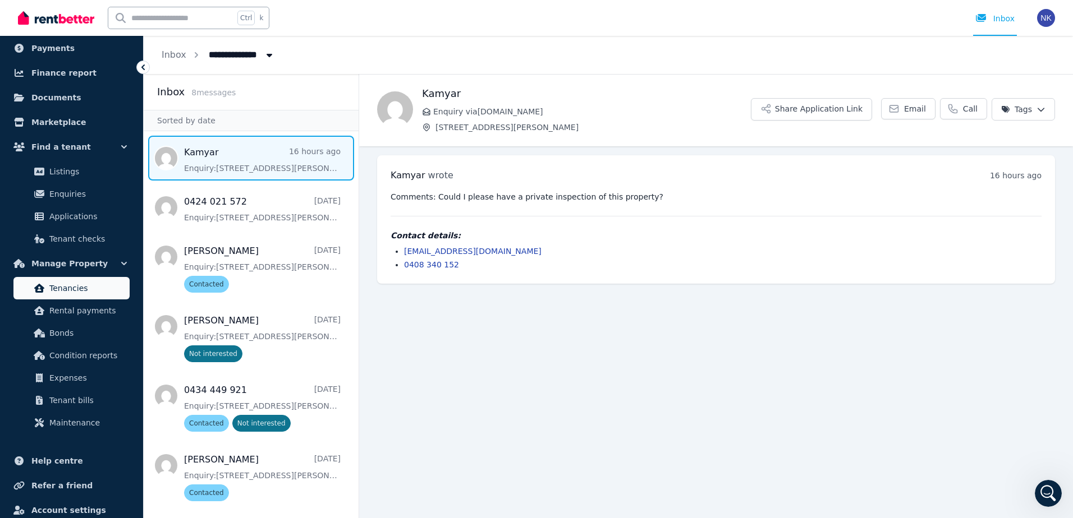
scroll to position [112, 0]
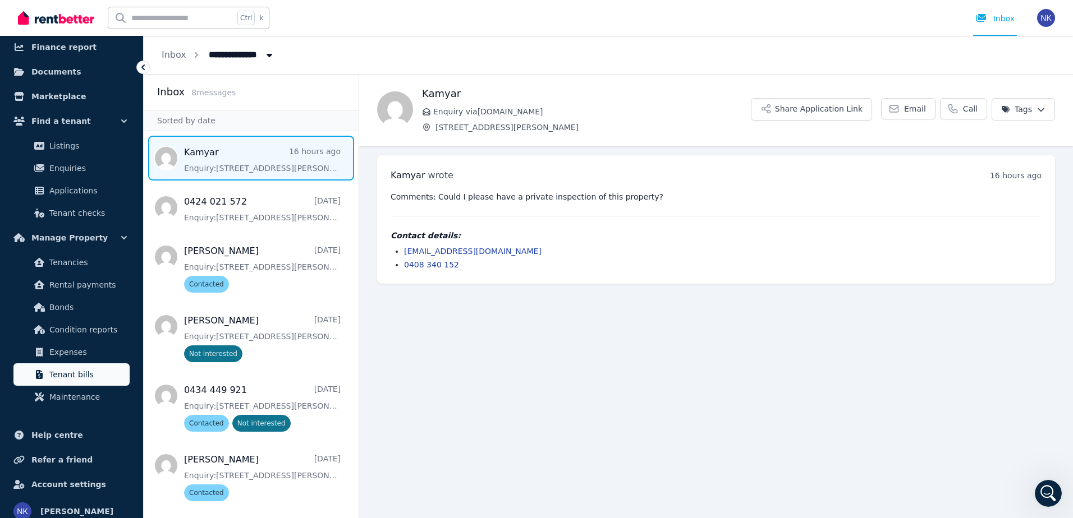
click at [88, 384] on link "Tenant bills" at bounding box center [71, 375] width 116 height 22
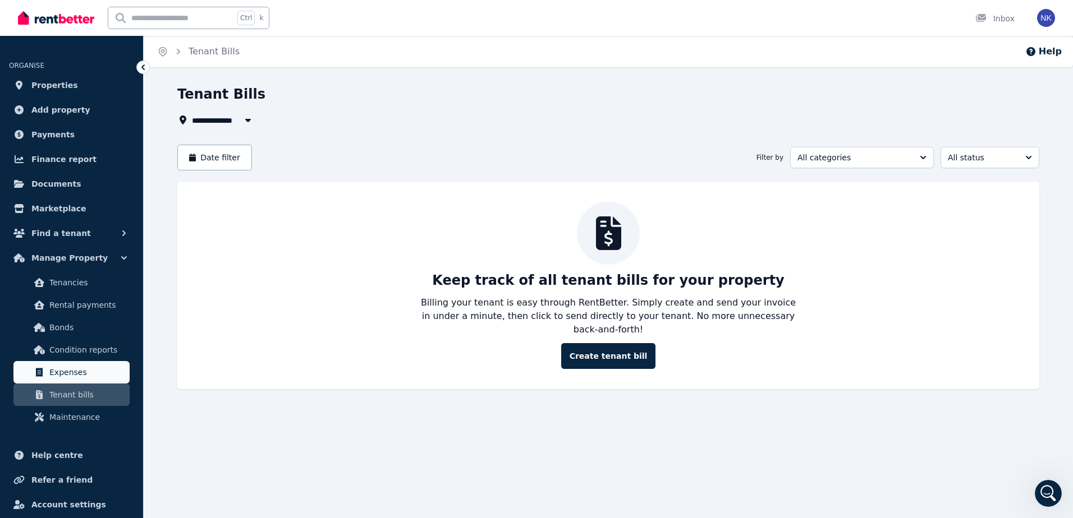
click at [73, 383] on link "Expenses" at bounding box center [71, 372] width 116 height 22
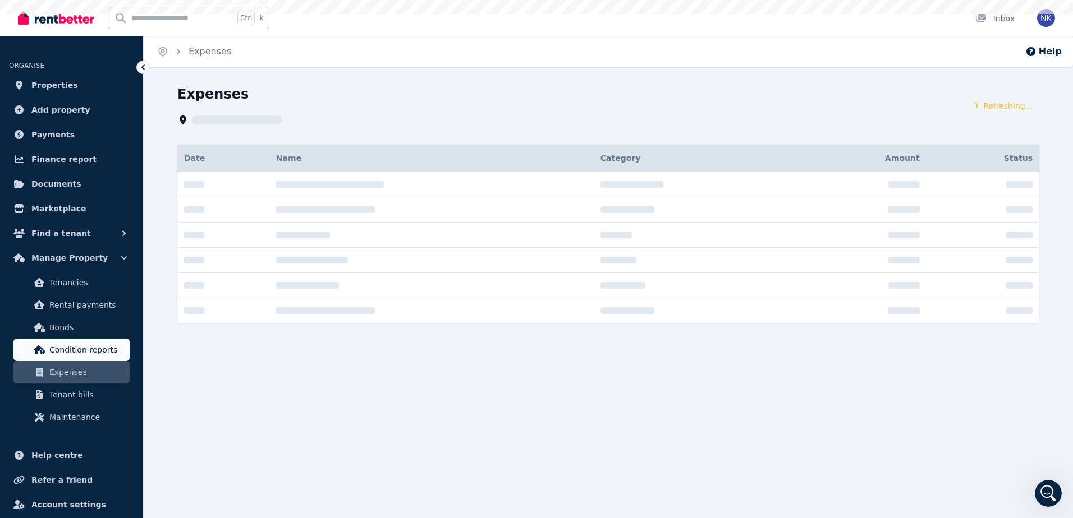
scroll to position [1549, 0]
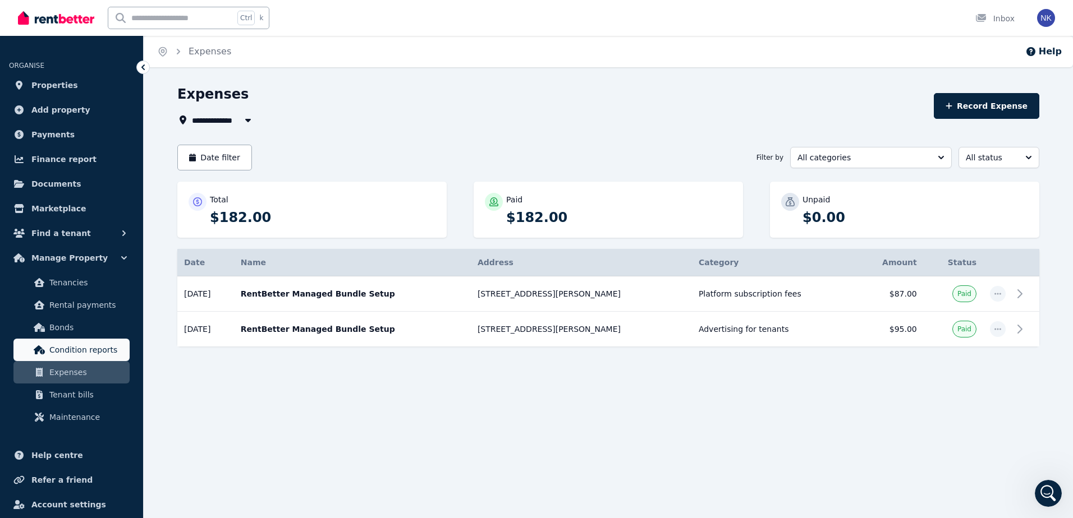
click at [72, 342] on link "Condition reports" at bounding box center [71, 350] width 116 height 22
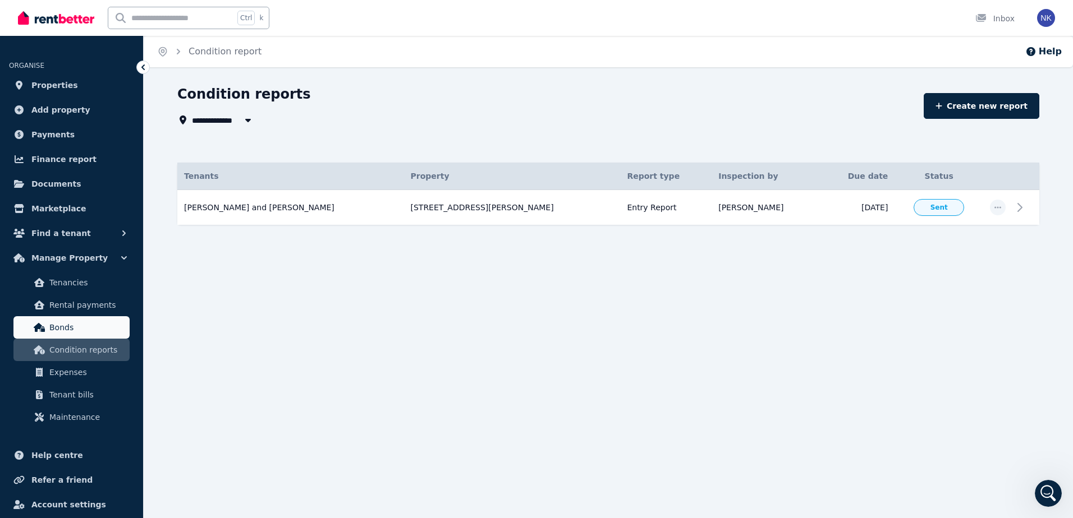
click at [72, 330] on span "Bonds" at bounding box center [87, 327] width 76 height 13
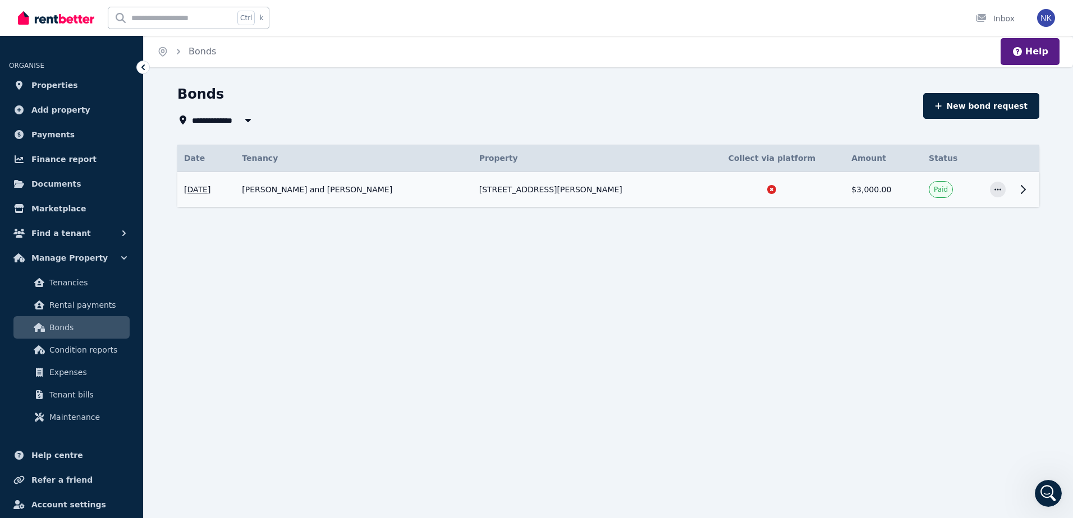
click at [1019, 187] on icon at bounding box center [1022, 189] width 13 height 13
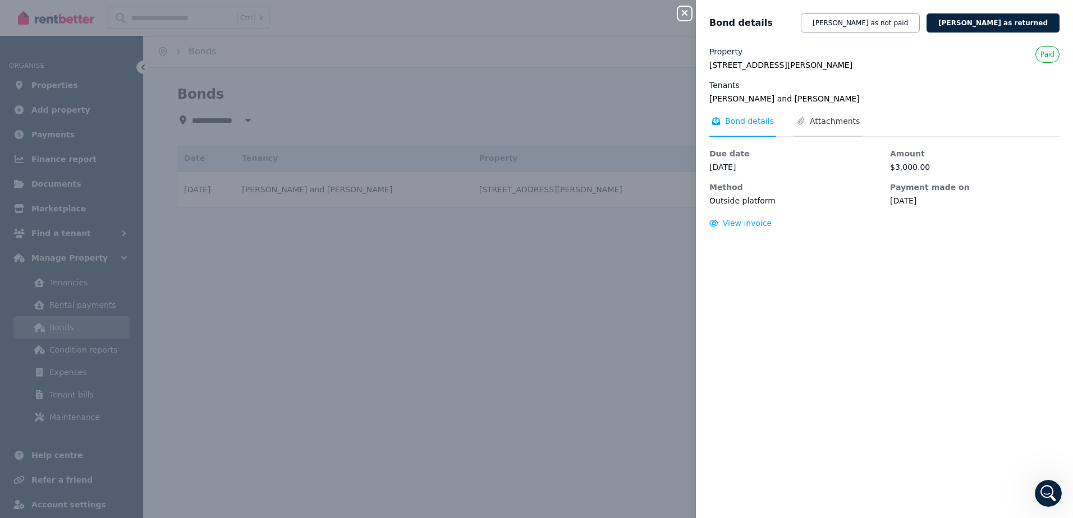
click at [816, 121] on span "Attachments" at bounding box center [835, 121] width 50 height 11
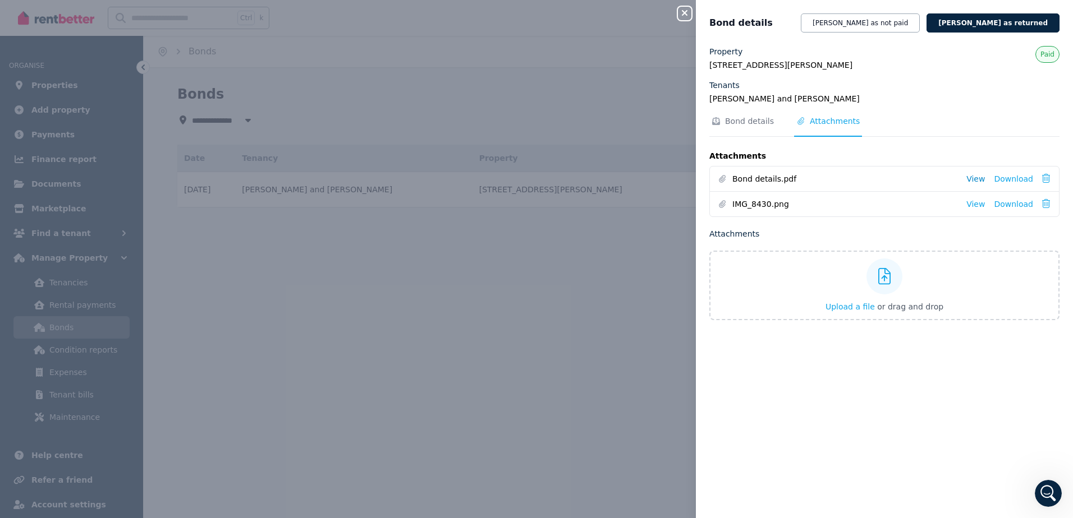
click at [975, 176] on link "View" at bounding box center [975, 178] width 19 height 11
click at [686, 16] on icon "button" at bounding box center [684, 12] width 13 height 9
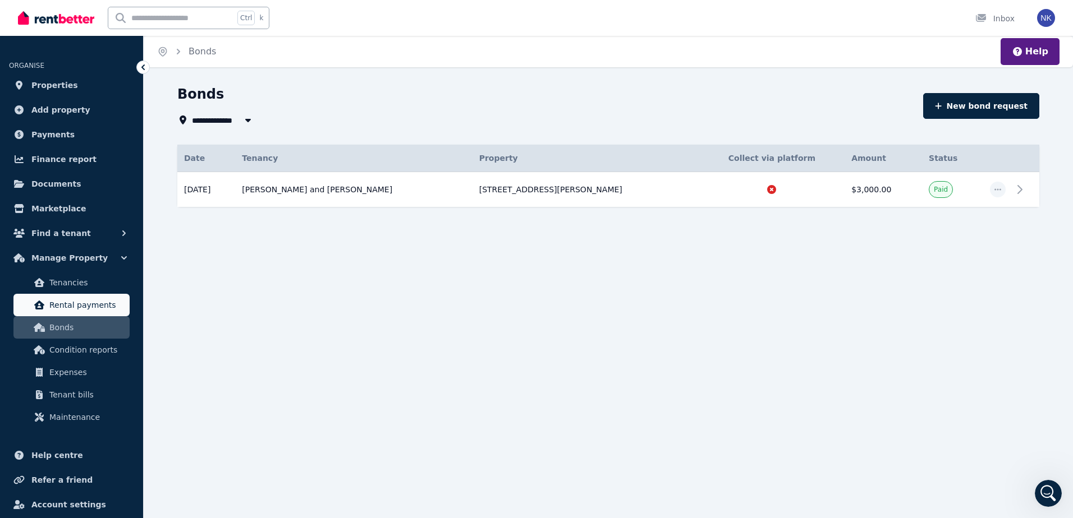
click at [88, 308] on span "Rental payments" at bounding box center [87, 305] width 76 height 13
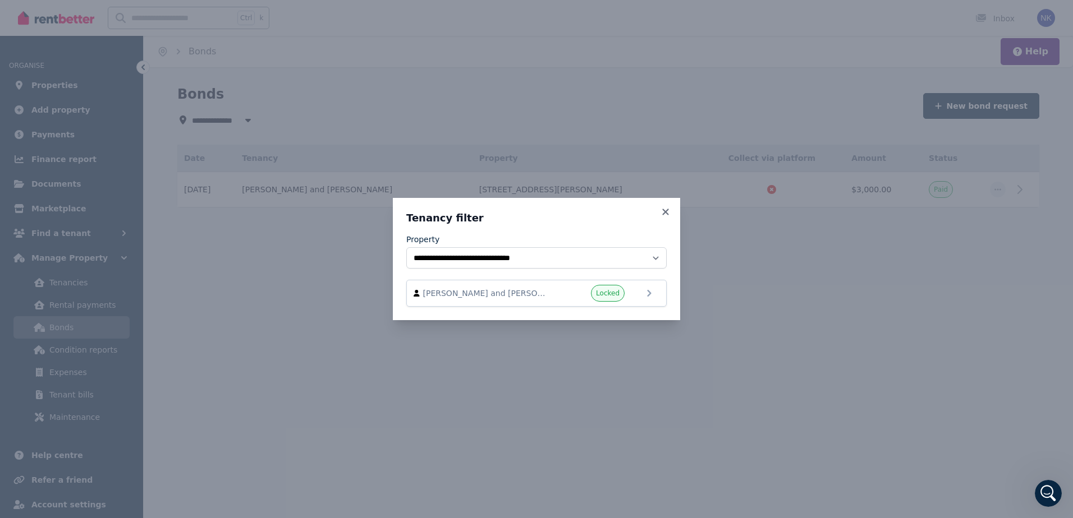
click at [662, 210] on icon at bounding box center [665, 212] width 11 height 10
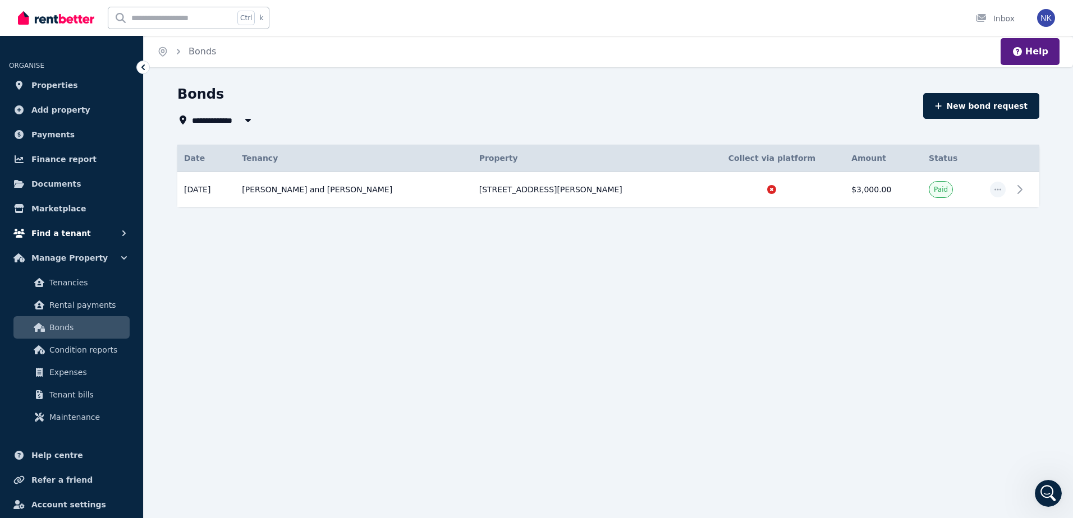
click at [79, 232] on button "Find a tenant" at bounding box center [71, 233] width 125 height 22
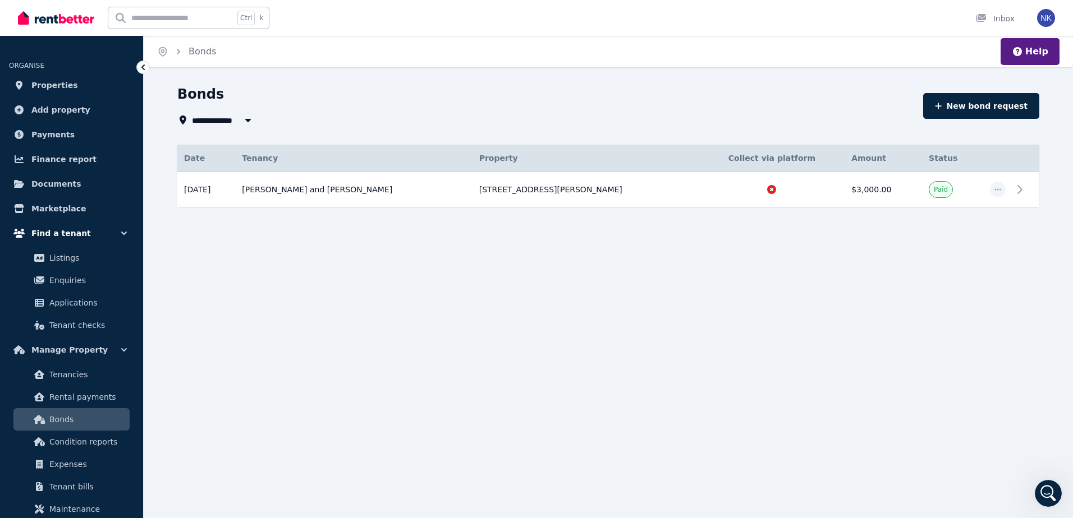
click at [79, 232] on button "Find a tenant" at bounding box center [71, 233] width 125 height 22
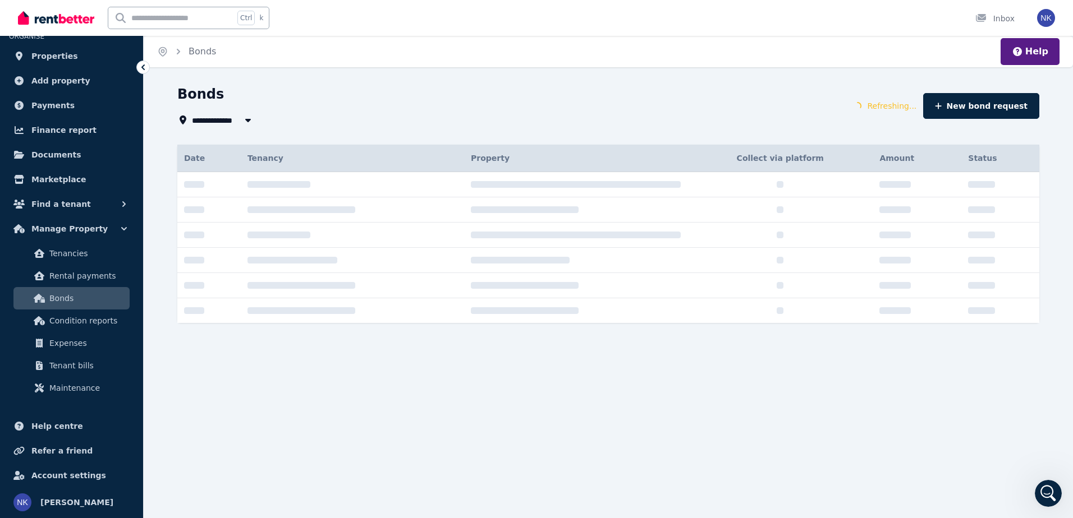
scroll to position [1549, 0]
